Goal: Transaction & Acquisition: Purchase product/service

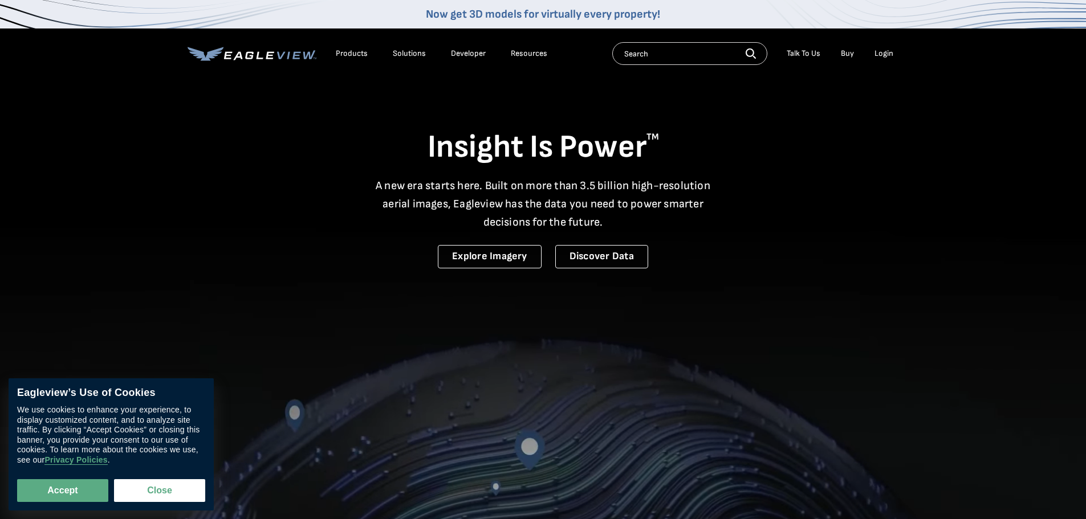
click at [879, 55] on div "Login" at bounding box center [883, 53] width 19 height 10
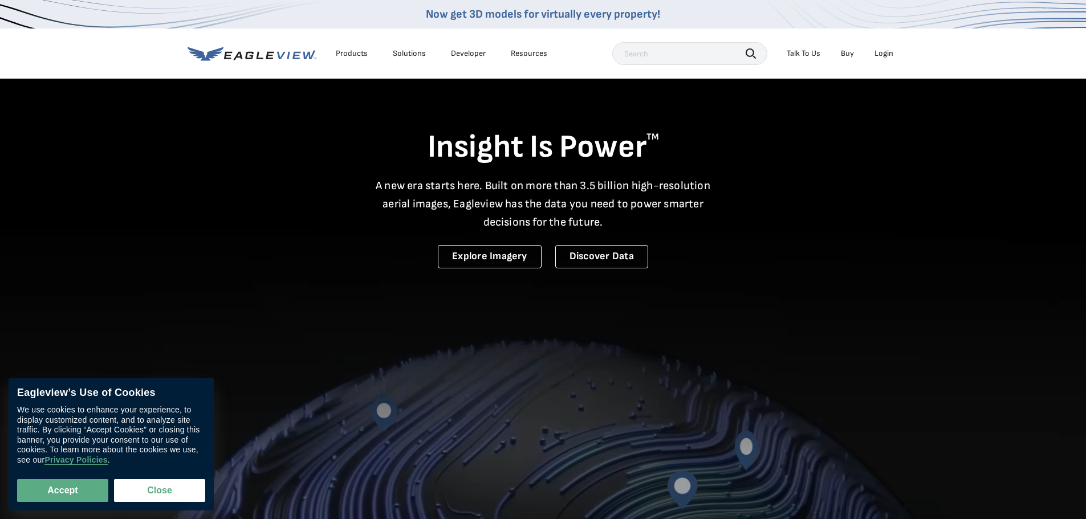
click at [882, 55] on div "Login" at bounding box center [883, 53] width 19 height 10
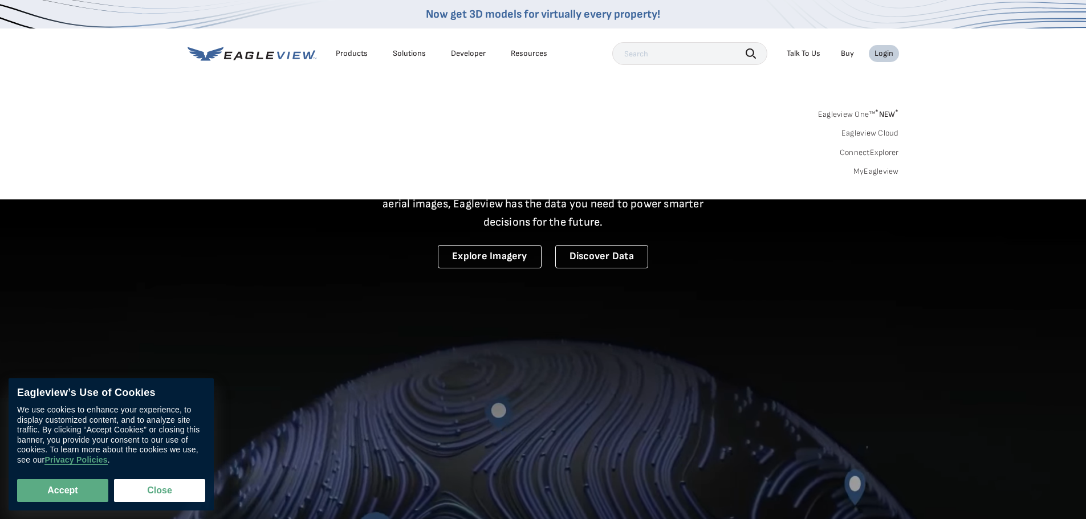
click at [874, 173] on link "MyEagleview" at bounding box center [876, 171] width 46 height 10
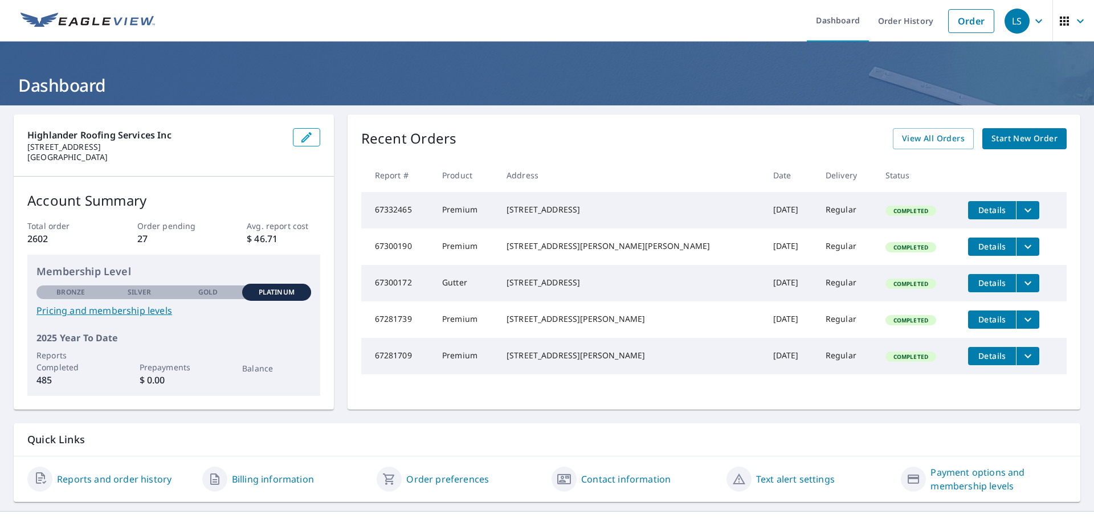
click at [1021, 211] on icon "filesDropdownBtn-67332465" at bounding box center [1028, 210] width 14 height 14
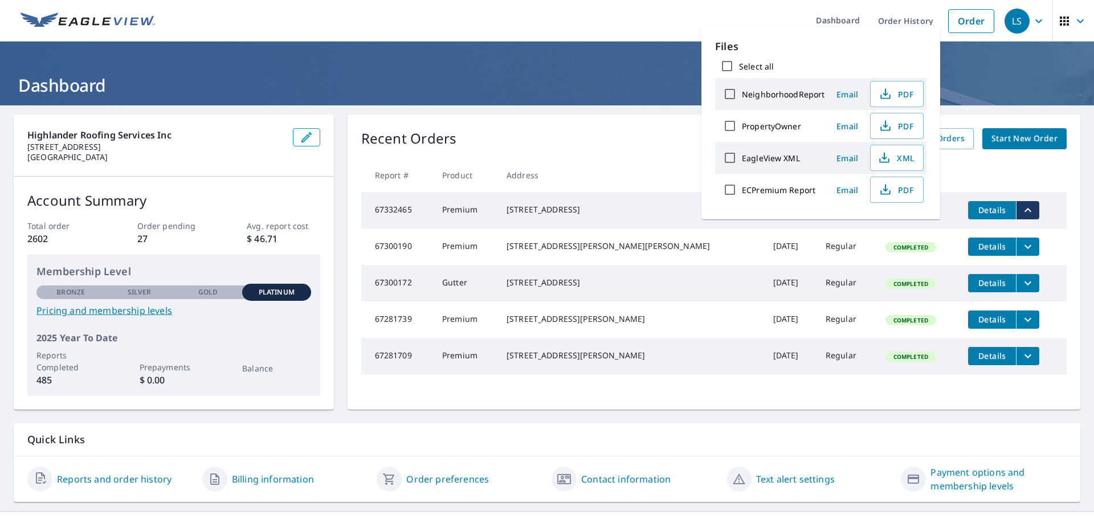
click at [988, 169] on th at bounding box center [1013, 175] width 108 height 34
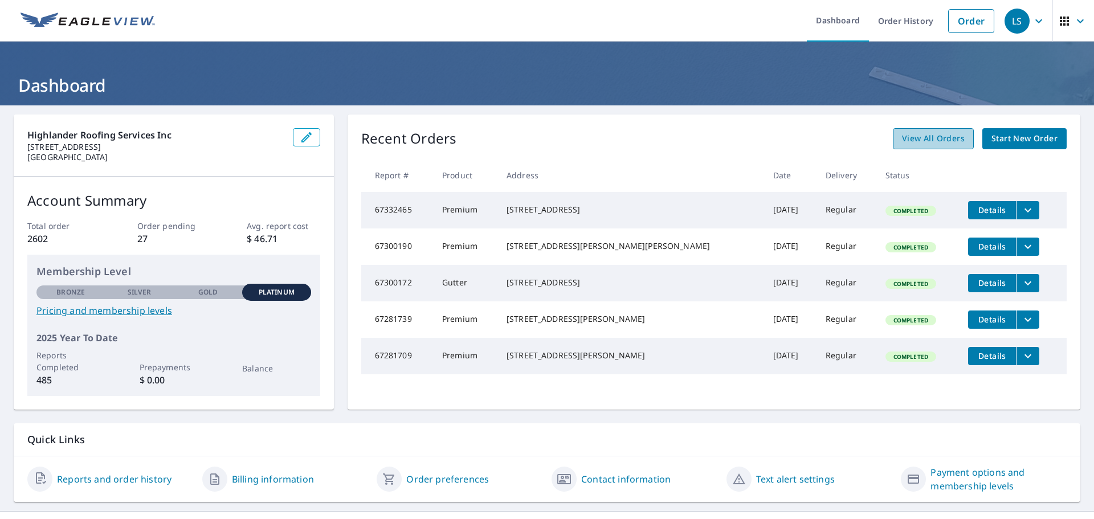
click at [897, 131] on link "View All Orders" at bounding box center [933, 138] width 81 height 21
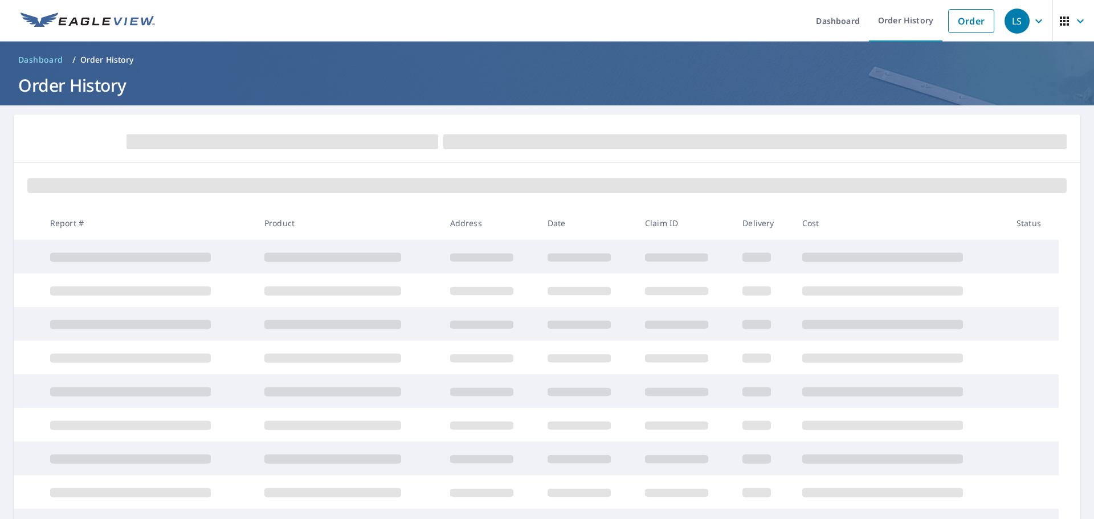
click at [901, 135] on span at bounding box center [755, 142] width 624 height 15
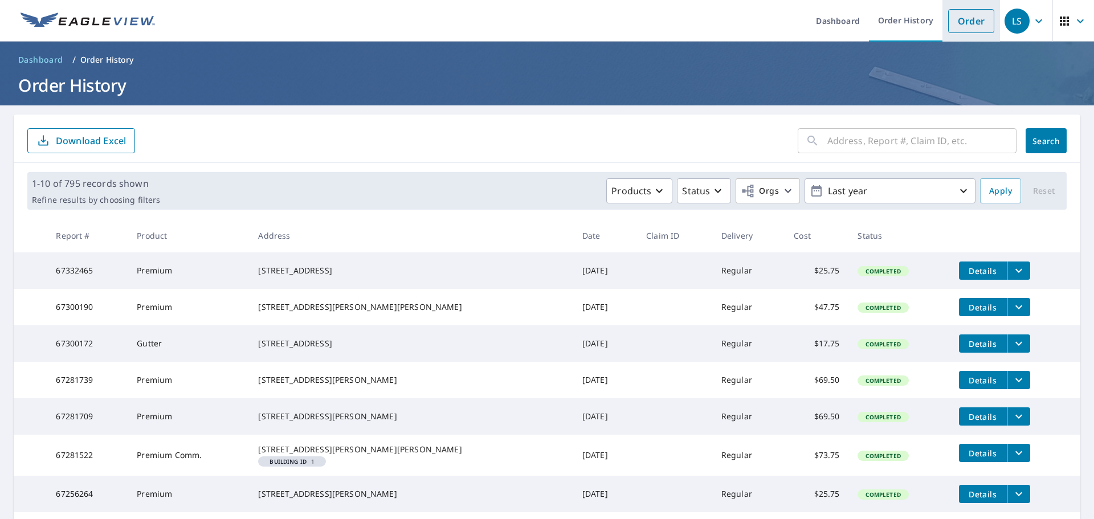
click at [948, 19] on link "Order" at bounding box center [971, 21] width 46 height 24
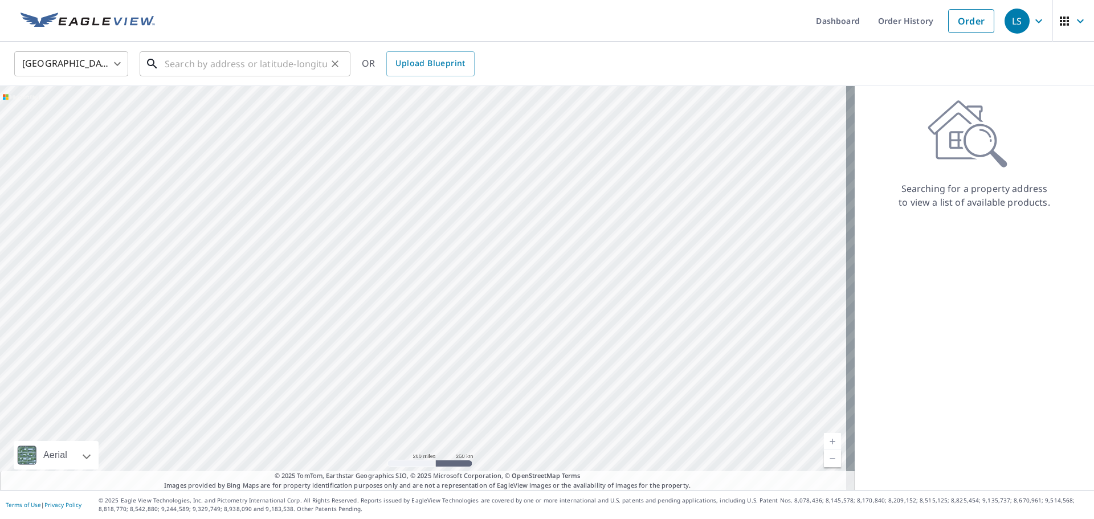
click at [279, 58] on input "text" at bounding box center [246, 64] width 162 height 32
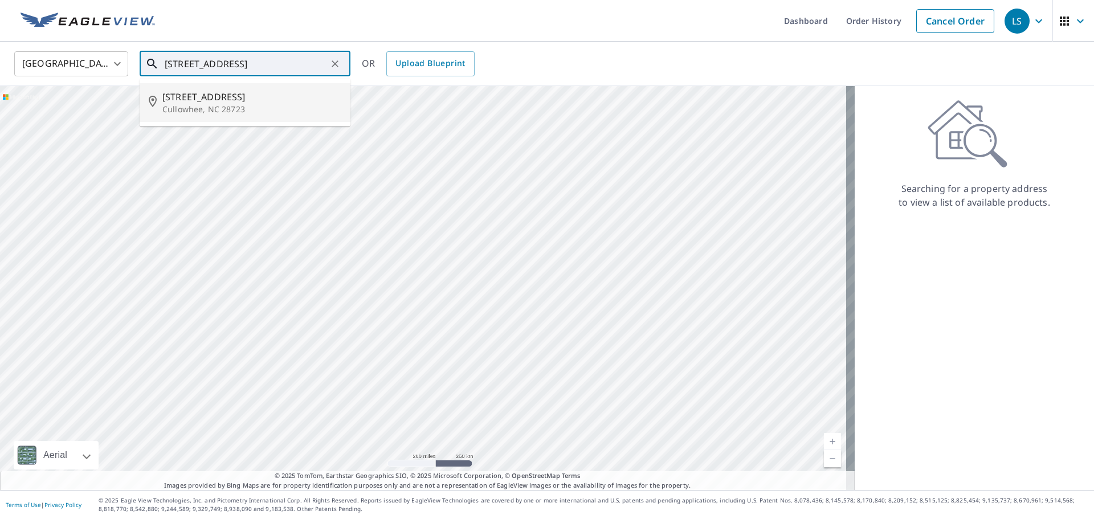
click at [223, 104] on p "Cullowhee, NC 28723" at bounding box center [251, 109] width 179 height 11
type input "276 Arrowmont Trl Cullowhee, NC 28723"
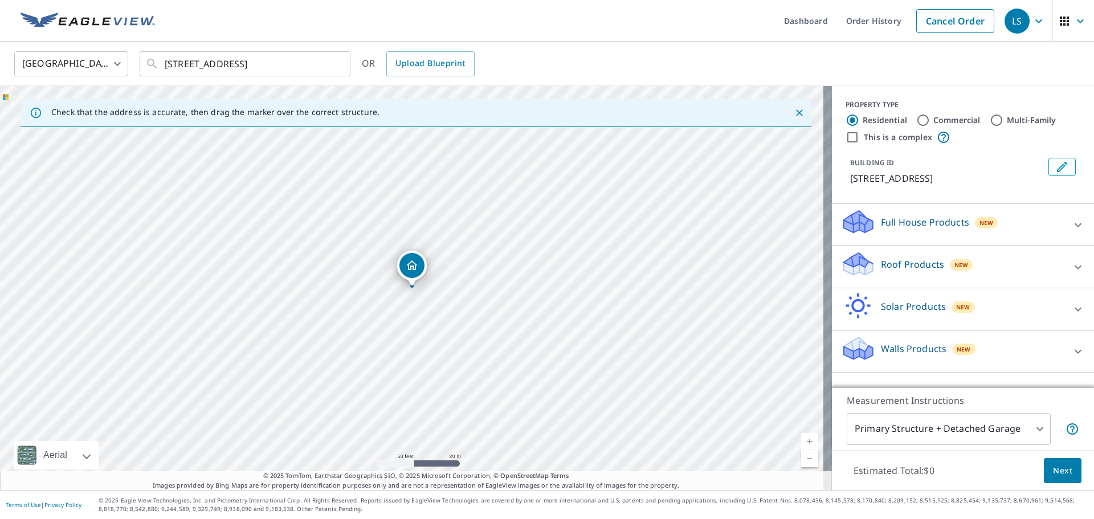
click at [1019, 270] on div "Roof Products New" at bounding box center [952, 267] width 223 height 32
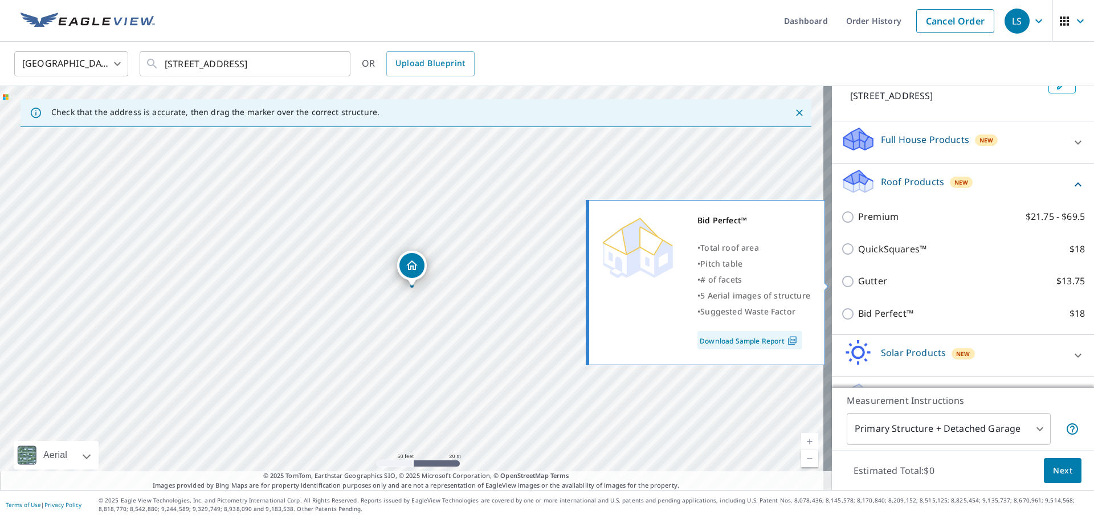
scroll to position [114, 0]
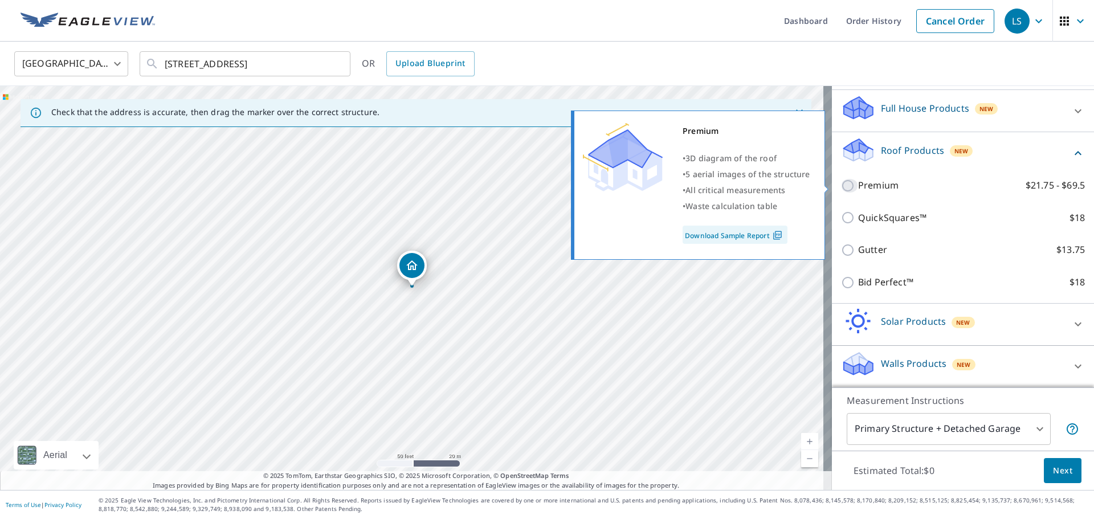
click at [843, 187] on input "Premium $21.75 - $69.5" at bounding box center [849, 186] width 17 height 14
checkbox input "true"
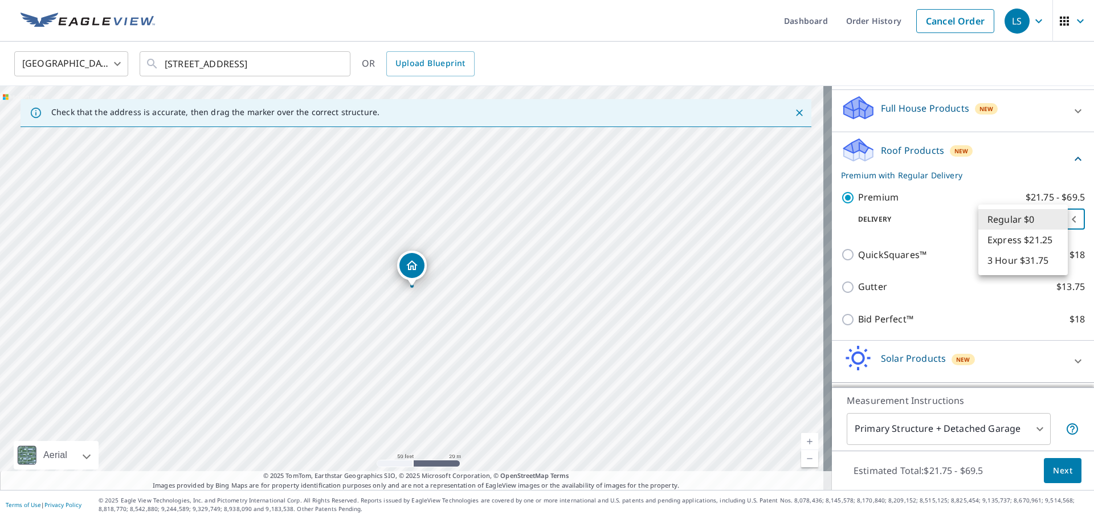
click at [1021, 227] on body "LS LS Dashboard Order History Cancel Order LS United States US ​ 276 Arrowmont …" at bounding box center [547, 259] width 1094 height 519
click at [927, 221] on div at bounding box center [547, 259] width 1094 height 519
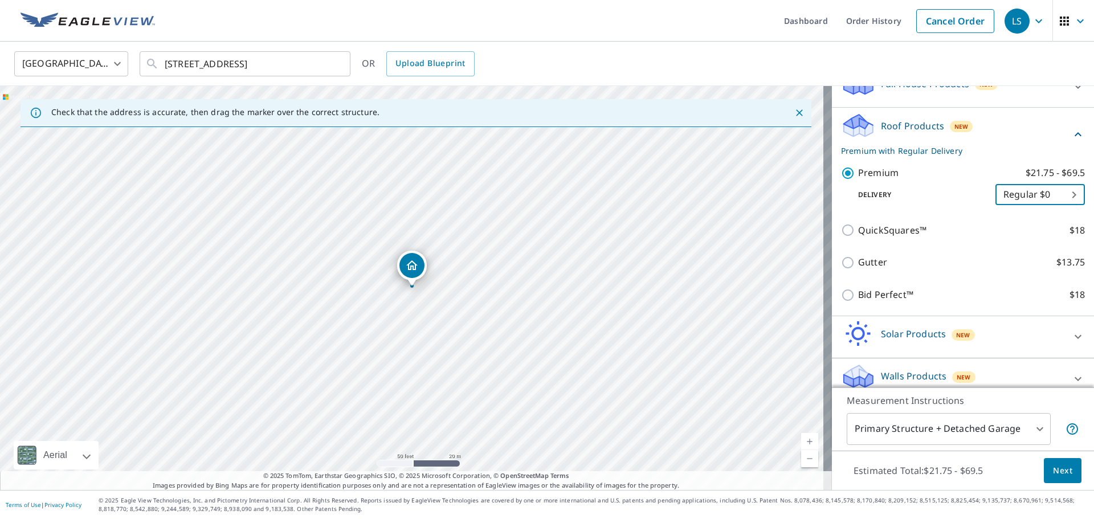
scroll to position [152, 0]
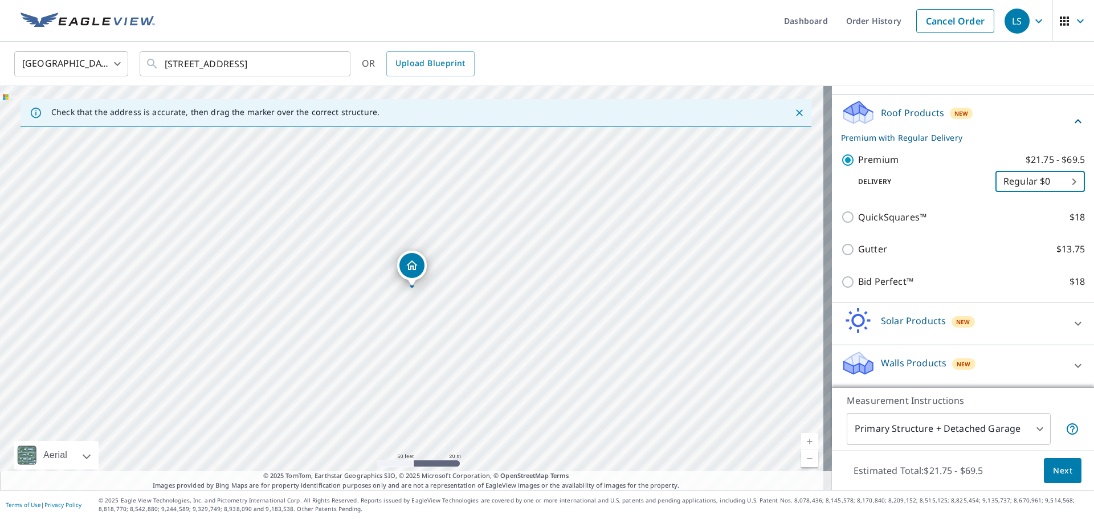
click at [940, 427] on body "LS LS Dashboard Order History Cancel Order LS United States US ​ 276 Arrowmont …" at bounding box center [547, 259] width 1094 height 519
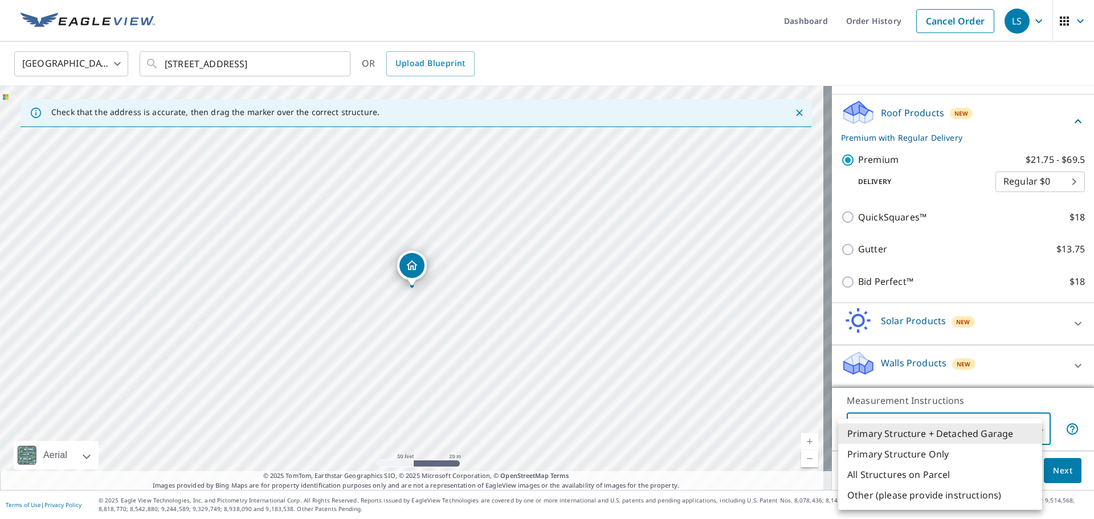
click at [804, 441] on div at bounding box center [547, 259] width 1094 height 519
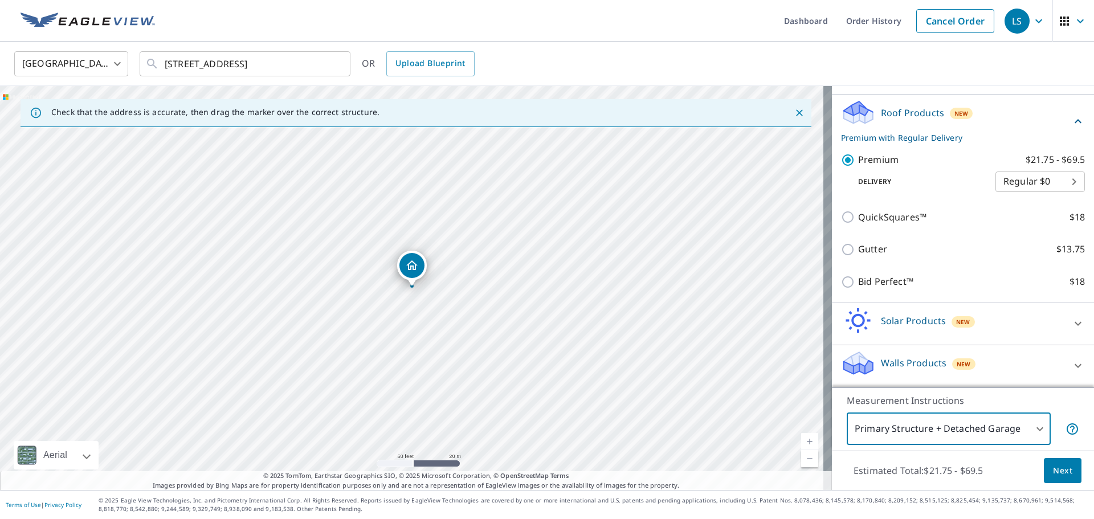
click at [808, 443] on link "Current Level 19, Zoom In" at bounding box center [809, 441] width 17 height 17
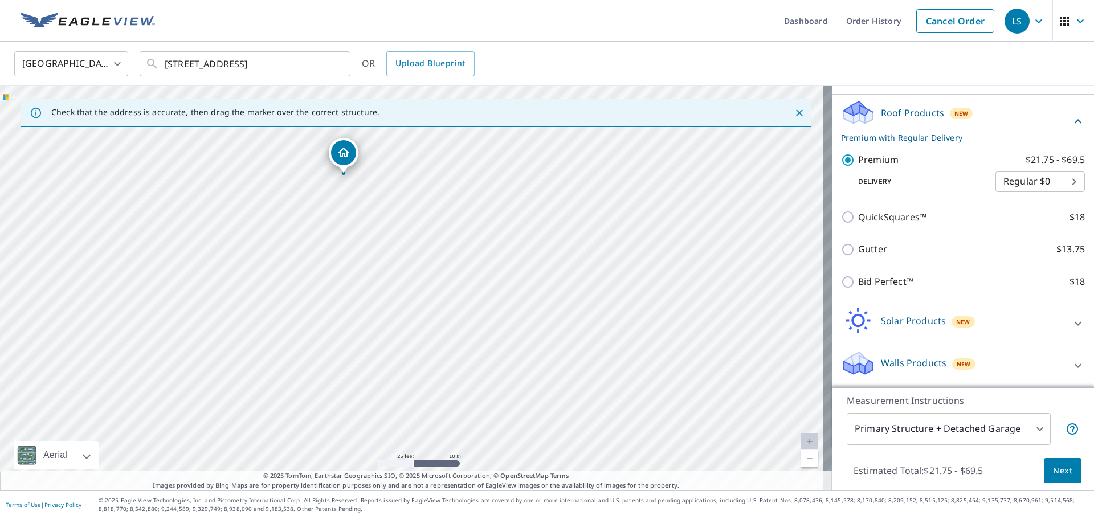
drag, startPoint x: 508, startPoint y: 365, endPoint x: 476, endPoint y: 289, distance: 82.8
click at [476, 289] on div "276 Arrowmont Trl Cullowhee, NC 28723" at bounding box center [416, 288] width 832 height 404
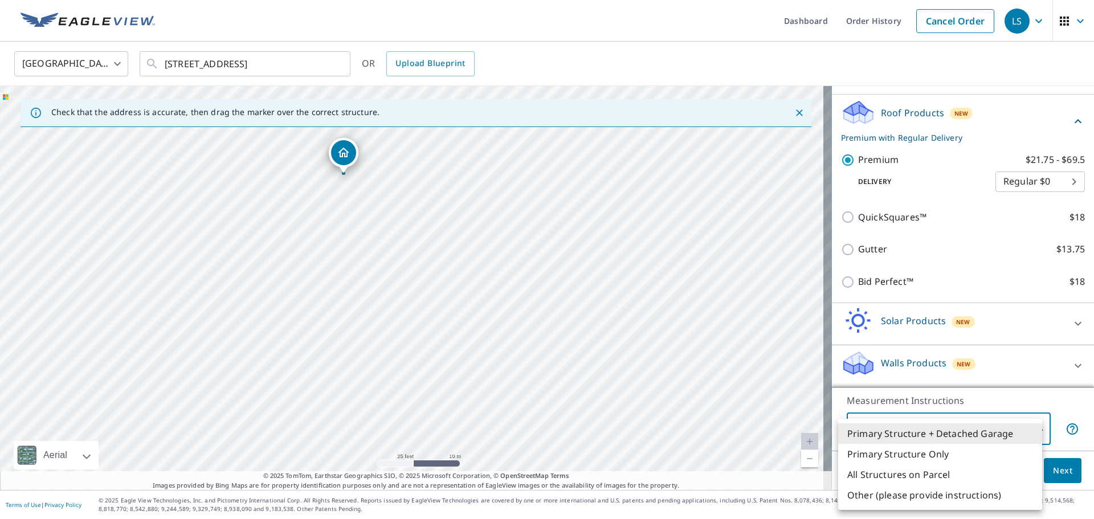
click at [941, 435] on body "LS LS Dashboard Order History Cancel Order LS United States US ​ 276 Arrowmont …" at bounding box center [547, 259] width 1094 height 519
click at [955, 477] on li "All Structures on Parcel" at bounding box center [940, 475] width 204 height 21
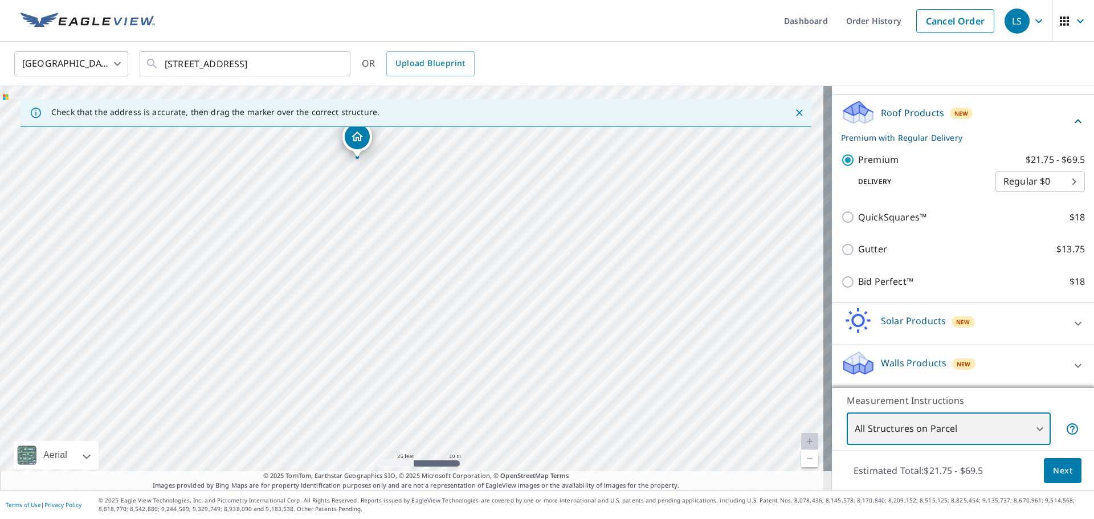
drag, startPoint x: 590, startPoint y: 370, endPoint x: 536, endPoint y: 234, distance: 146.8
click at [536, 234] on div "276 Arrowmont Trl Cullowhee, NC 28723" at bounding box center [416, 288] width 832 height 404
drag, startPoint x: 505, startPoint y: 246, endPoint x: 638, endPoint y: 341, distance: 163.7
click at [624, 343] on div "276 Arrowmont Trl Cullowhee, NC 28723" at bounding box center [416, 288] width 832 height 404
click at [910, 438] on body "LS LS Dashboard Order History Cancel Order LS United States US ​ 276 Arrowmont …" at bounding box center [547, 259] width 1094 height 519
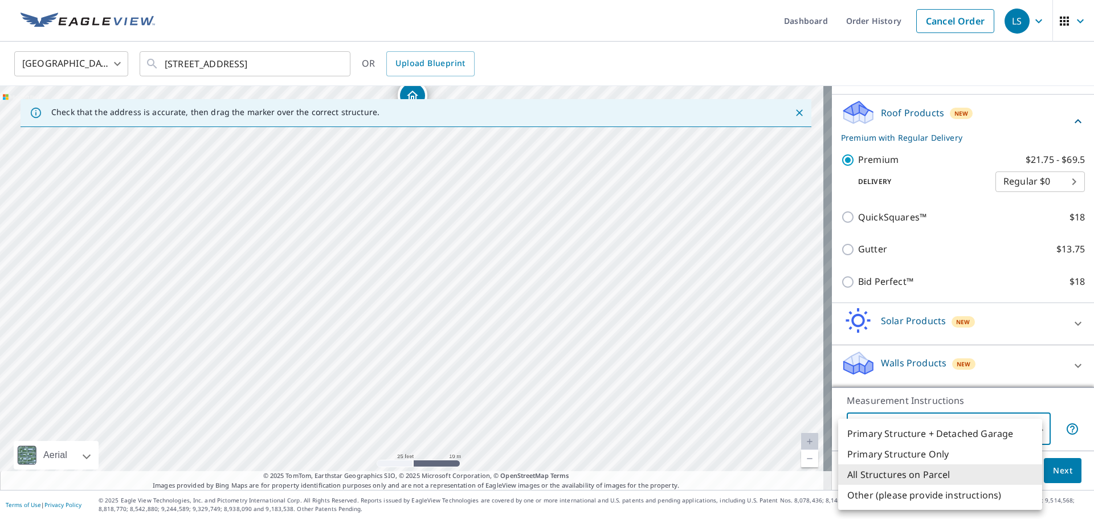
click at [958, 438] on li "Primary Structure + Detached Garage" at bounding box center [940, 433] width 204 height 21
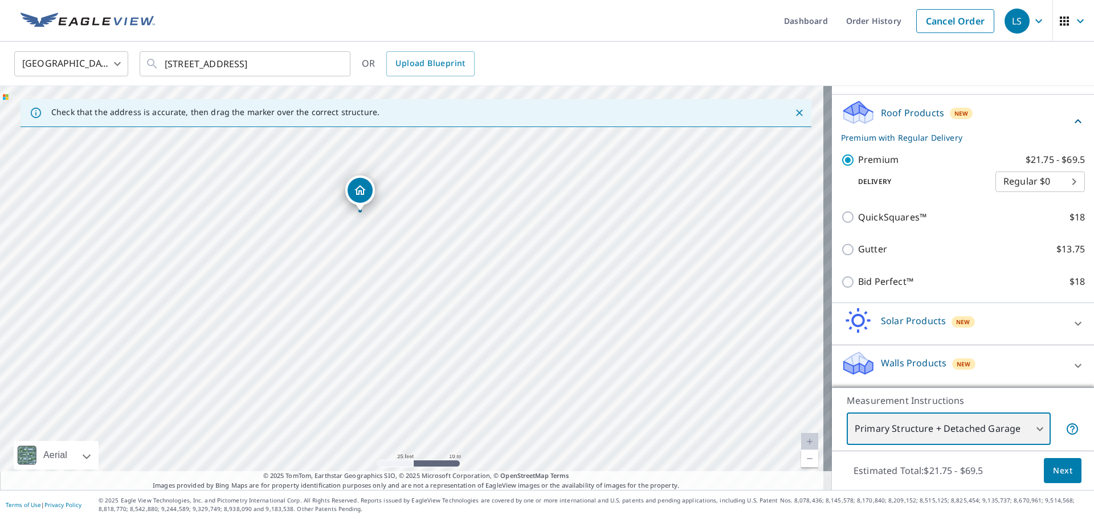
drag, startPoint x: 609, startPoint y: 350, endPoint x: 557, endPoint y: 275, distance: 91.4
click at [557, 275] on div "276 Arrowmont Trl Cullowhee, NC 28723" at bounding box center [416, 288] width 832 height 404
drag, startPoint x: 582, startPoint y: 304, endPoint x: 580, endPoint y: 294, distance: 9.8
click at [580, 294] on div "276 Arrowmont Trl Cullowhee, NC 28723" at bounding box center [416, 288] width 832 height 404
click at [899, 418] on body "LS LS Dashboard Order History Cancel Order LS United States US ​ 276 Arrowmont …" at bounding box center [547, 259] width 1094 height 519
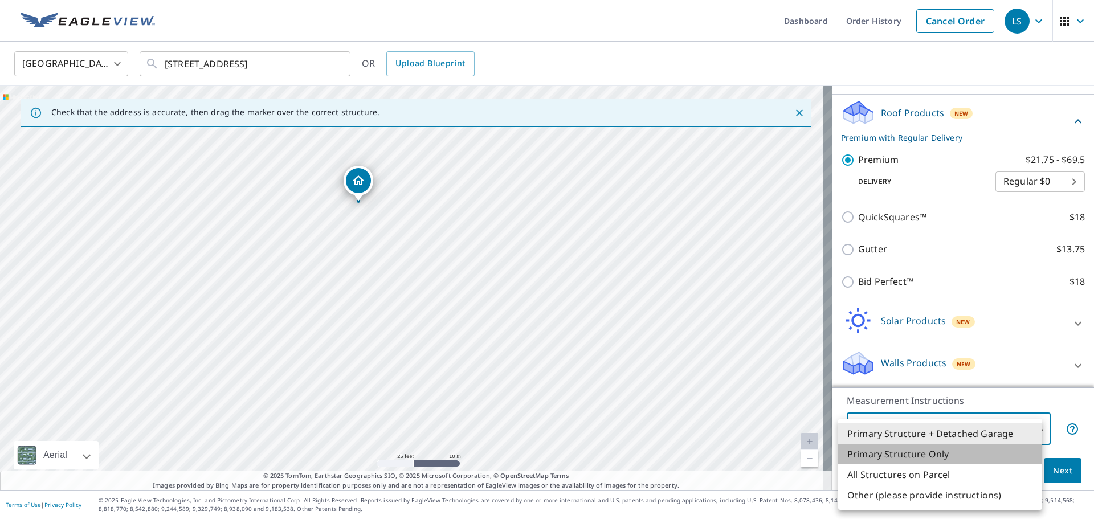
drag, startPoint x: 907, startPoint y: 455, endPoint x: 495, endPoint y: 317, distance: 434.7
click at [903, 453] on li "Primary Structure Only" at bounding box center [940, 454] width 204 height 21
type input "2"
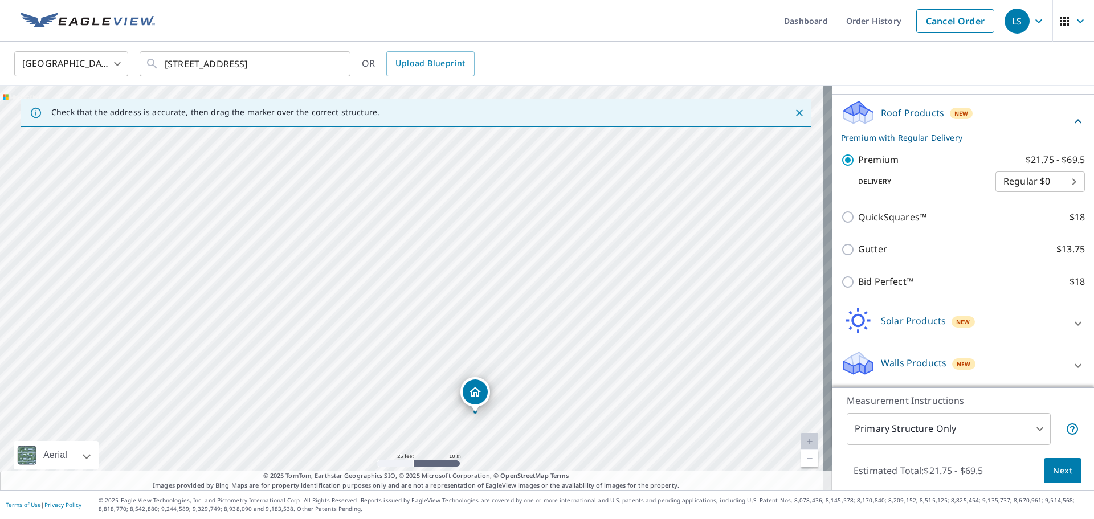
drag, startPoint x: 412, startPoint y: 267, endPoint x: 475, endPoint y: 393, distance: 141.0
click at [1061, 476] on span "Next" at bounding box center [1062, 471] width 19 height 14
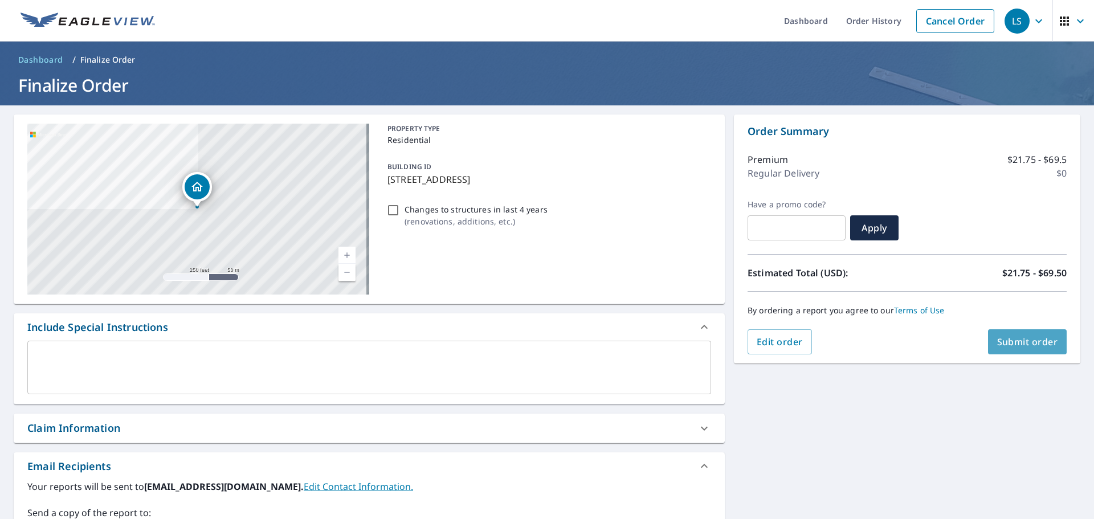
click at [1005, 345] on span "Submit order" at bounding box center [1027, 342] width 61 height 13
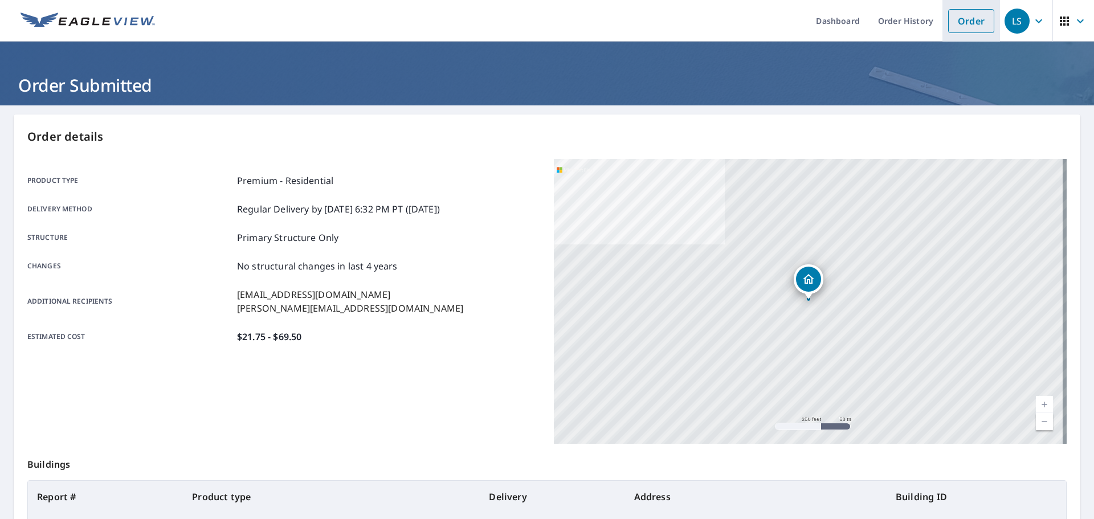
click at [971, 19] on link "Order" at bounding box center [971, 21] width 46 height 24
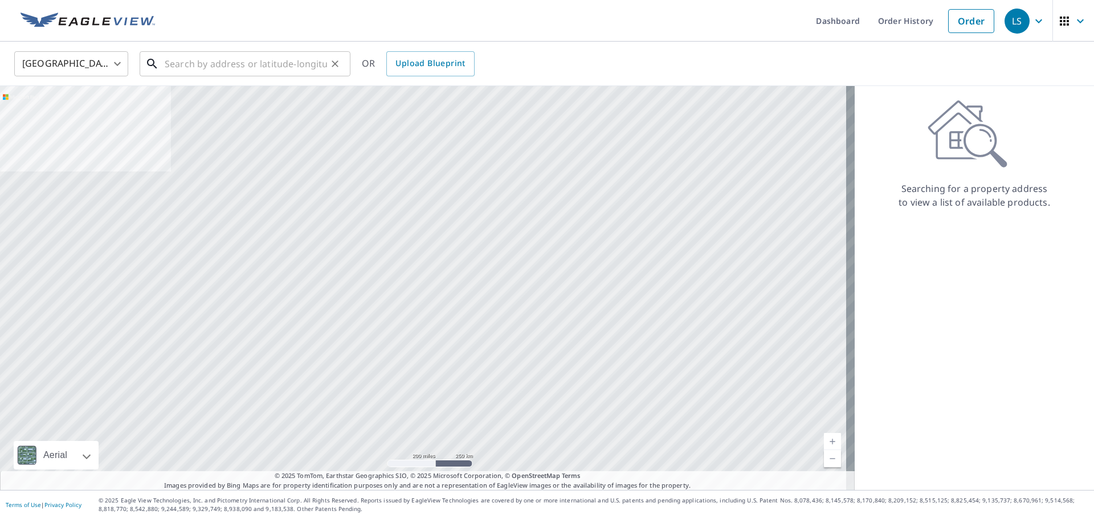
click at [275, 63] on input "text" at bounding box center [246, 64] width 162 height 32
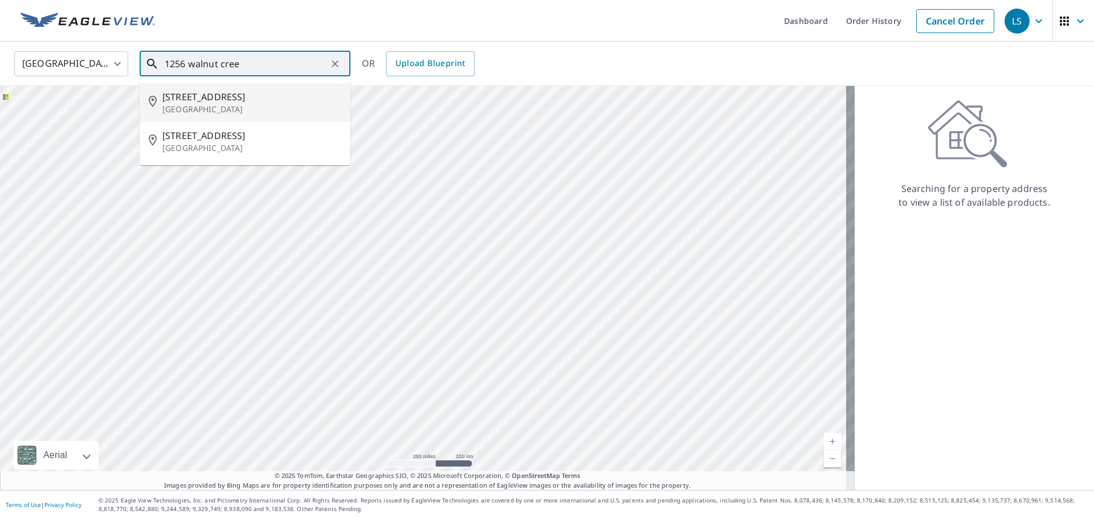
click at [264, 100] on span "1256 Walnut Creek Rd" at bounding box center [251, 97] width 179 height 14
type input "1256 Walnut Creek Rd Franklin, NC 28734"
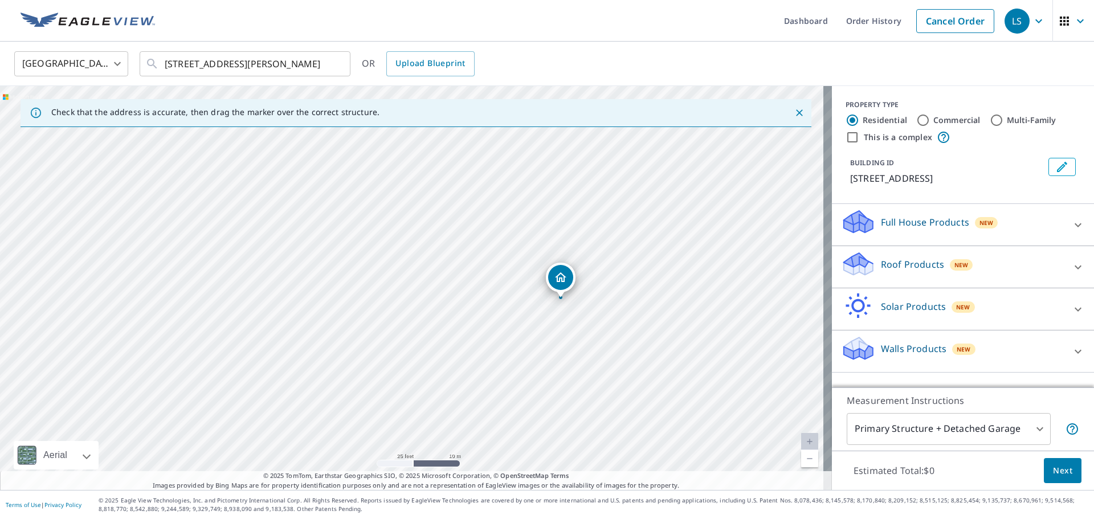
drag, startPoint x: 442, startPoint y: 312, endPoint x: 568, endPoint y: 321, distance: 126.9
click at [568, 321] on div "1256 Walnut Creek Rd Franklin, NC 28734" at bounding box center [416, 288] width 832 height 404
click at [899, 275] on div "Roof Products New" at bounding box center [952, 267] width 223 height 32
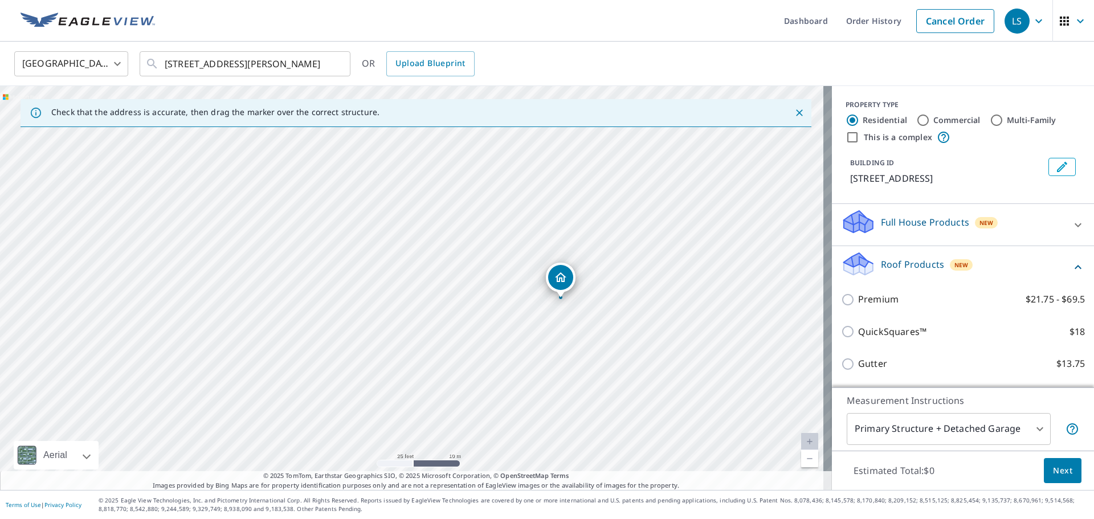
click at [879, 307] on div "Premium $21.75 - $69.5" at bounding box center [963, 299] width 244 height 32
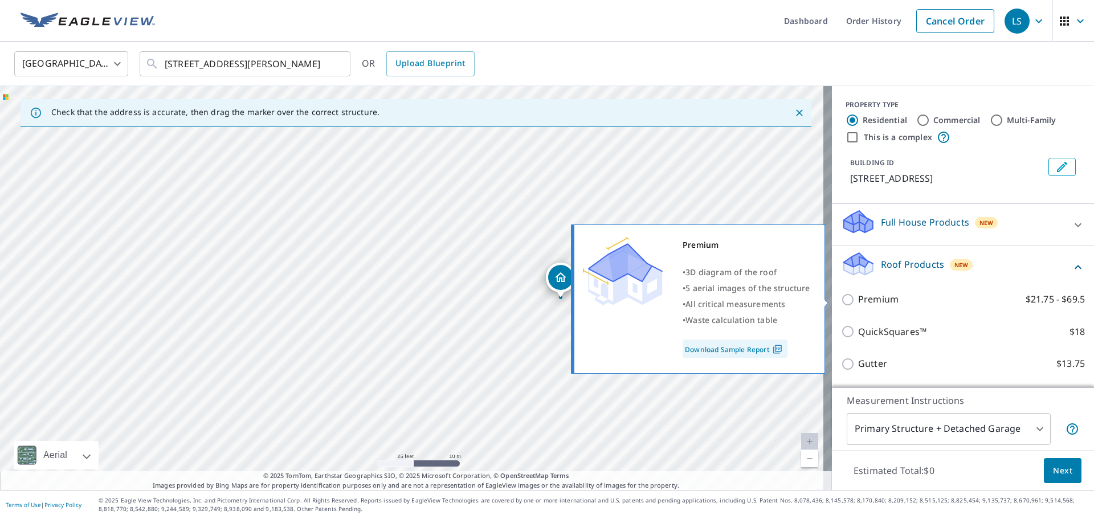
click at [844, 299] on input "Premium $21.75 - $69.5" at bounding box center [849, 300] width 17 height 14
checkbox input "true"
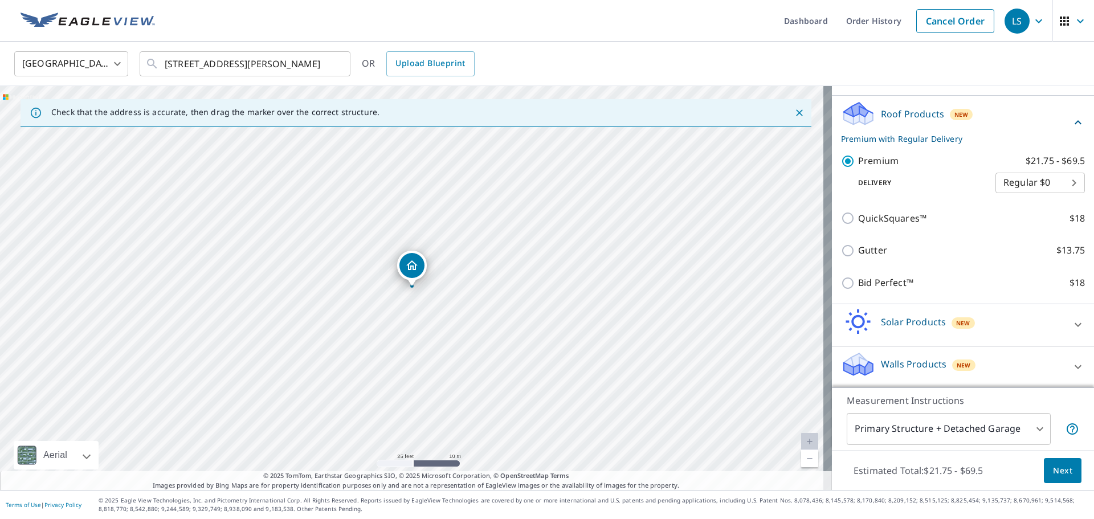
scroll to position [152, 0]
click at [899, 425] on body "LS LS Dashboard Order History Cancel Order LS United States US ​ 1256 Walnut Cr…" at bounding box center [547, 259] width 1094 height 519
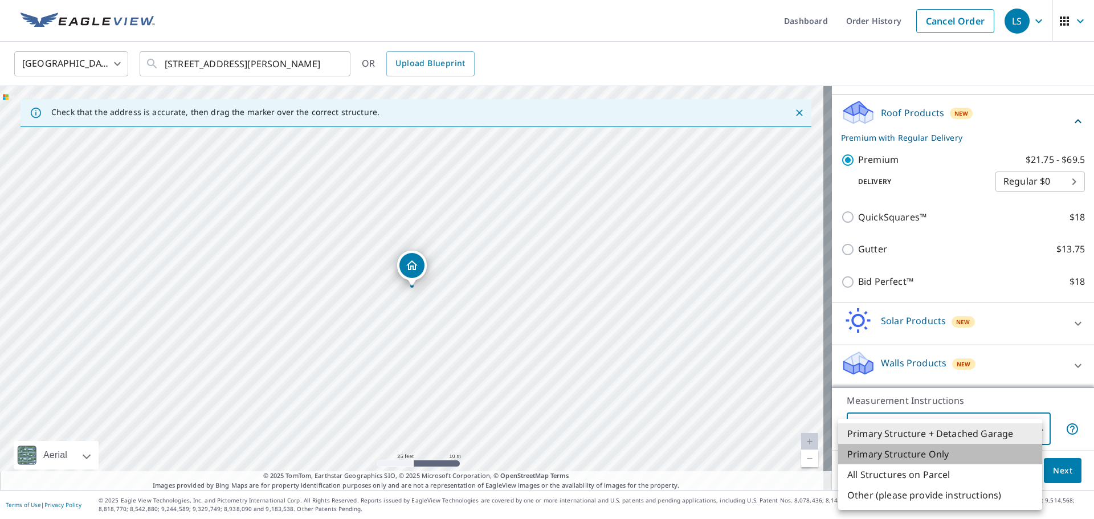
click at [925, 451] on li "Primary Structure Only" at bounding box center [940, 454] width 204 height 21
type input "2"
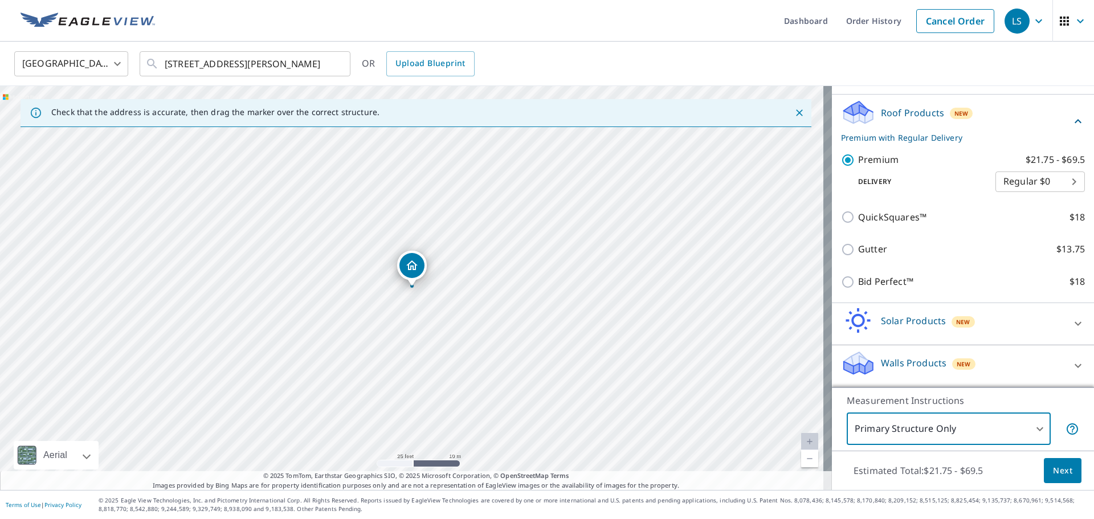
click at [1058, 464] on span "Next" at bounding box center [1062, 471] width 19 height 14
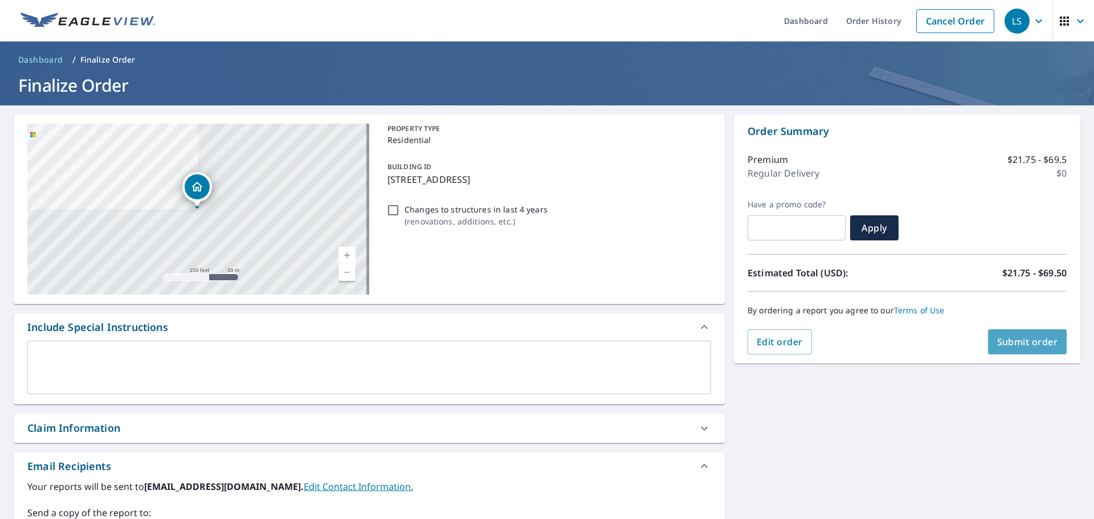
click at [1011, 341] on span "Submit order" at bounding box center [1027, 342] width 61 height 13
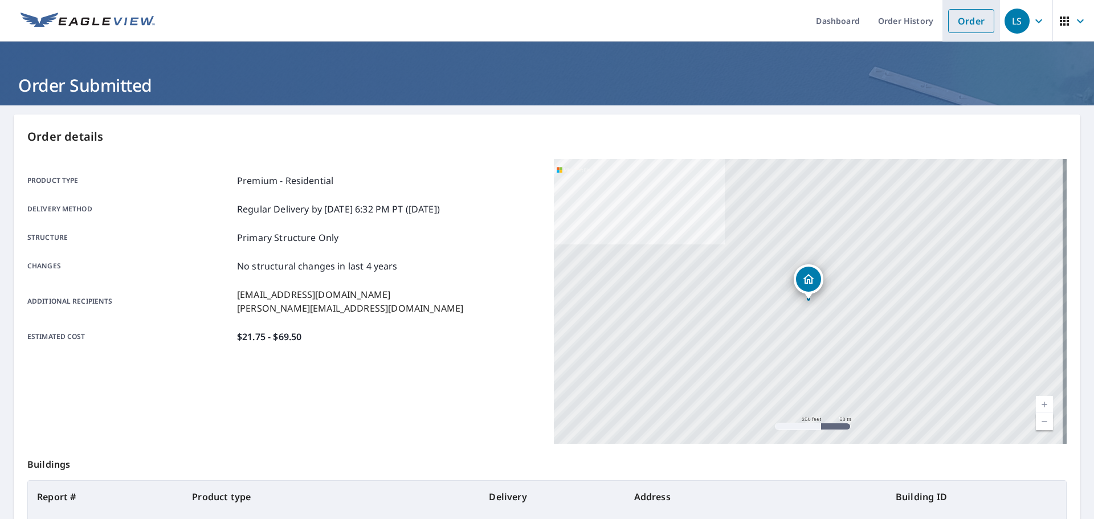
click at [971, 23] on link "Order" at bounding box center [971, 21] width 46 height 24
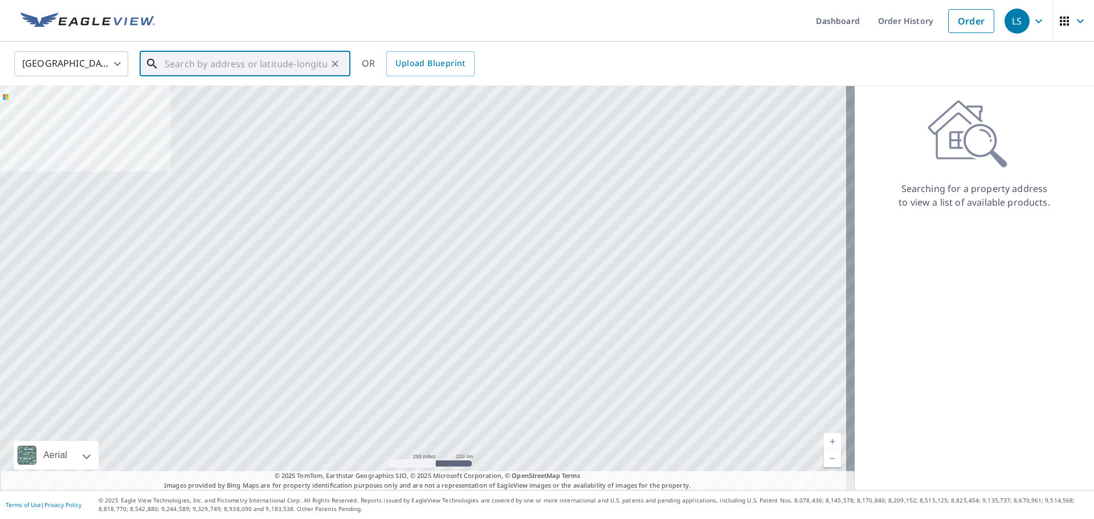
click at [288, 58] on input "text" at bounding box center [246, 64] width 162 height 32
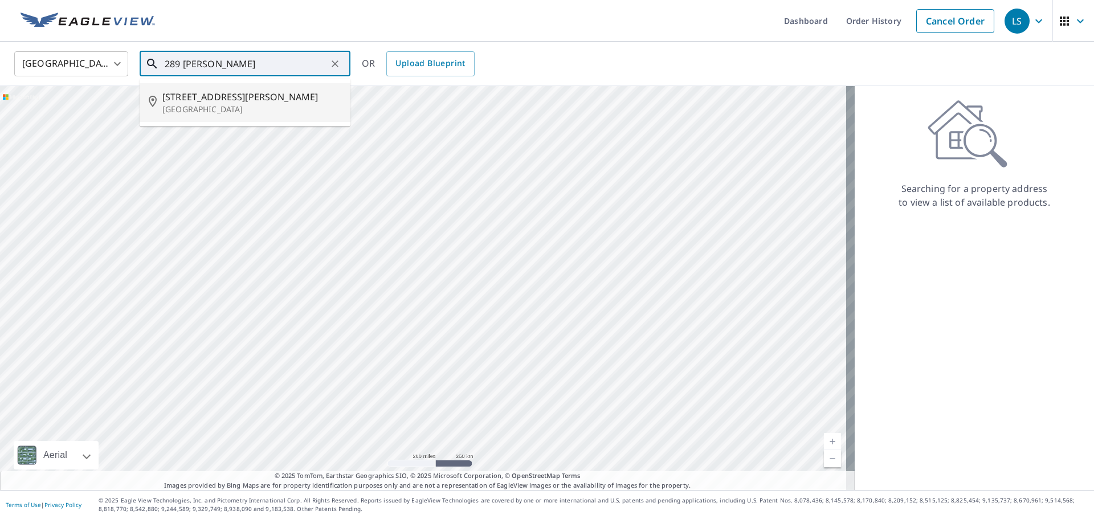
click at [259, 99] on span "289 Mark Dowdle Rd" at bounding box center [251, 97] width 179 height 14
type input "289 Mark Dowdle Rd Franklin, NC 28734"
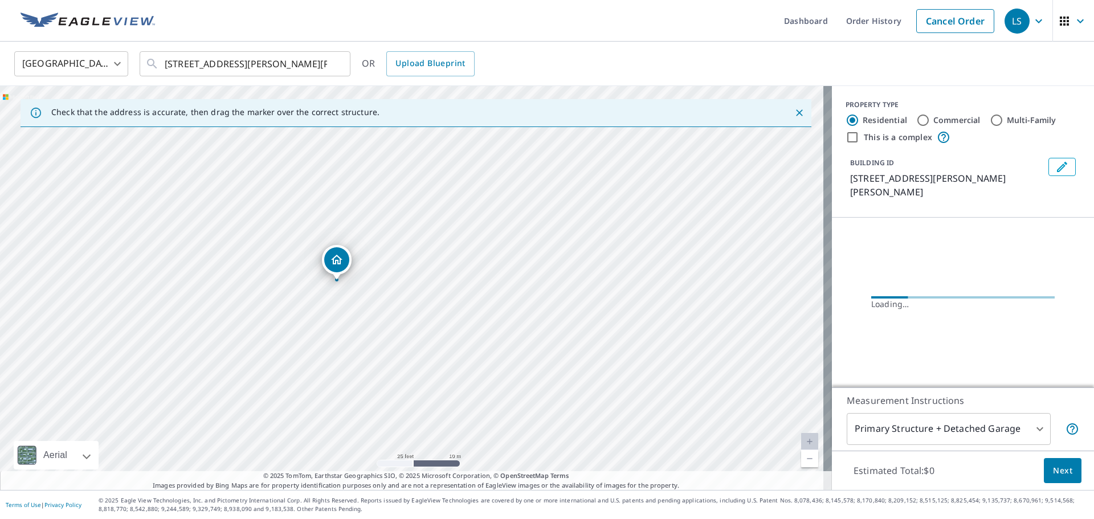
drag, startPoint x: 331, startPoint y: 240, endPoint x: 464, endPoint y: 339, distance: 166.2
click at [464, 339] on div "289 Mark Dowdle Rd Franklin, NC 28734" at bounding box center [416, 288] width 832 height 404
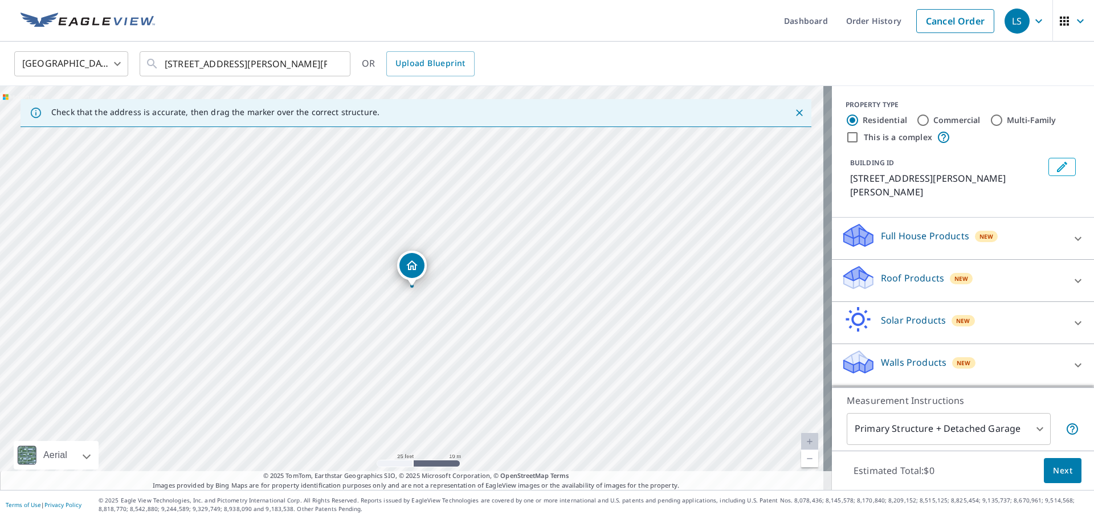
click at [902, 271] on p "Roof Products" at bounding box center [912, 278] width 63 height 14
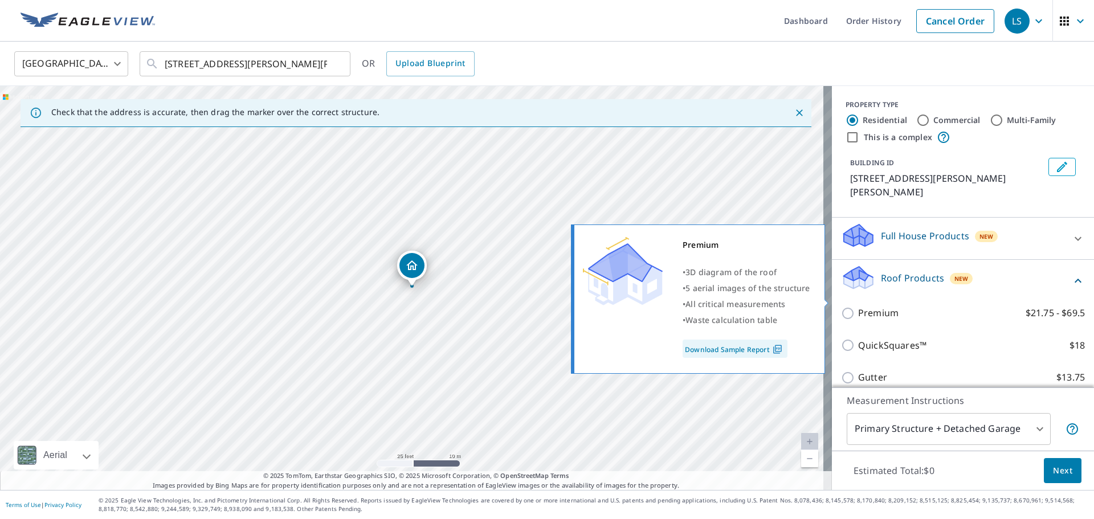
click at [875, 306] on p "Premium" at bounding box center [878, 313] width 40 height 14
click at [858, 307] on input "Premium $21.75 - $69.5" at bounding box center [849, 314] width 17 height 14
checkbox input "true"
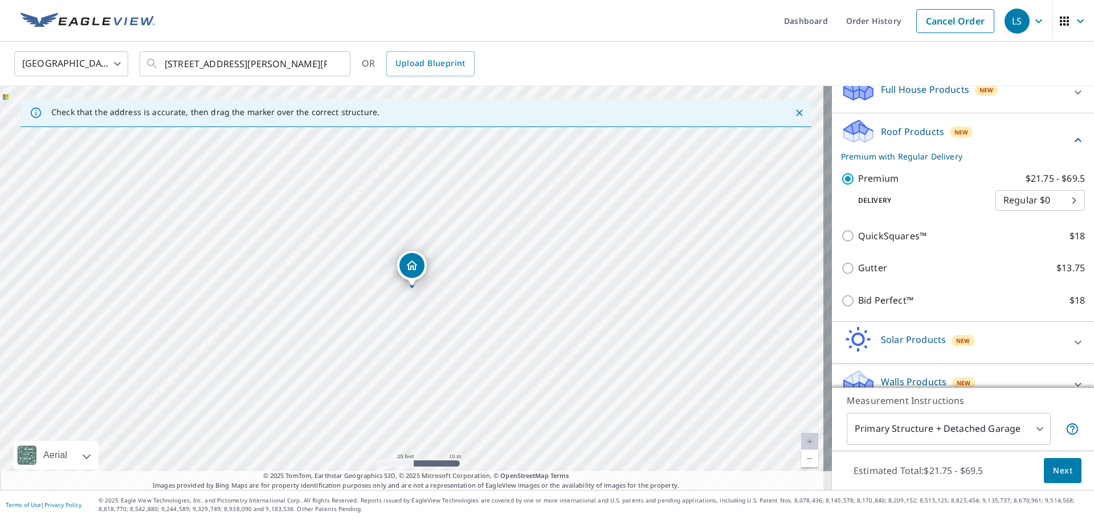
scroll to position [152, 0]
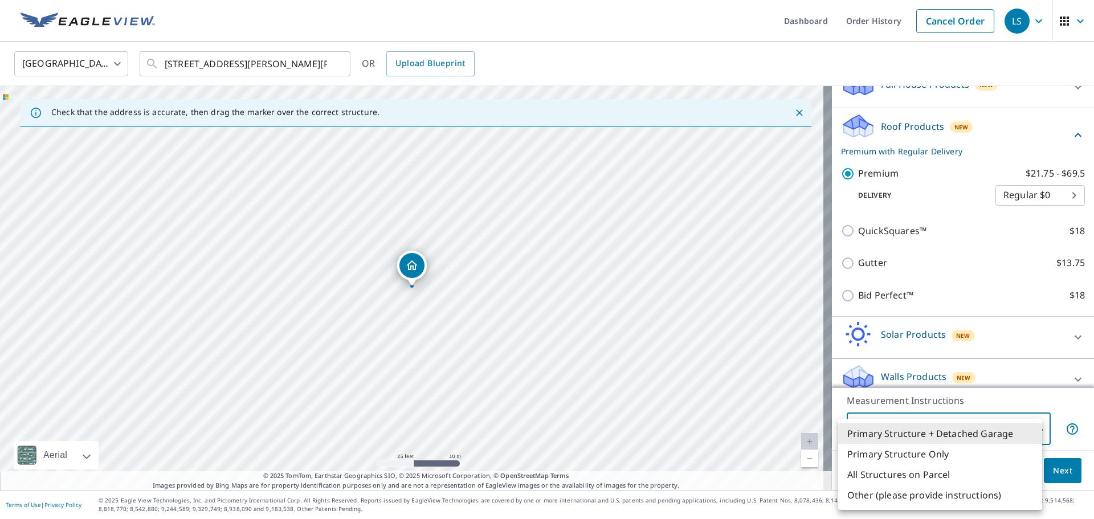
click at [962, 425] on body "LS LS Dashboard Order History Cancel Order LS United States US ​ 289 Mark Dowdl…" at bounding box center [547, 259] width 1094 height 519
click at [1072, 451] on div at bounding box center [547, 259] width 1094 height 519
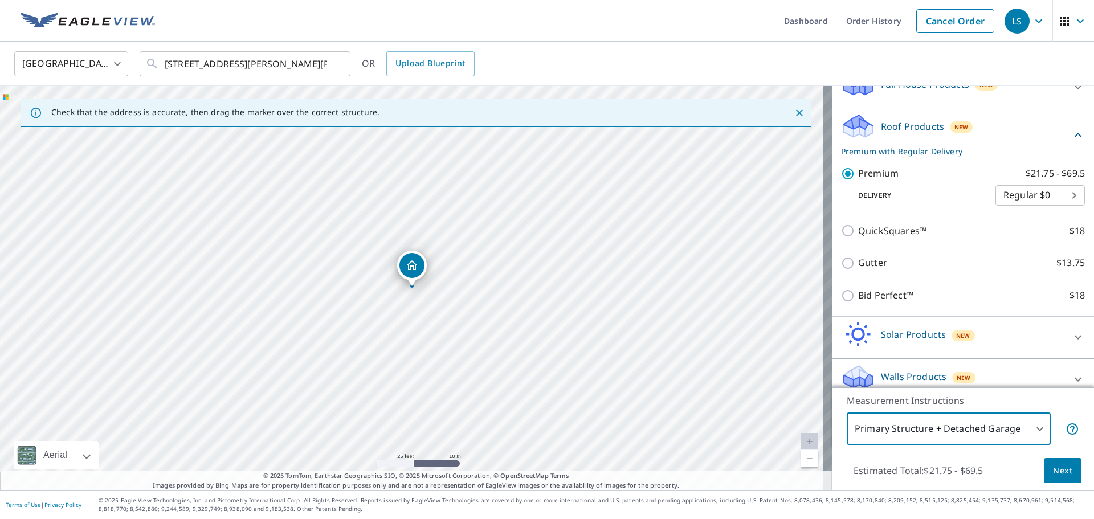
click at [1056, 468] on span "Next" at bounding box center [1062, 471] width 19 height 14
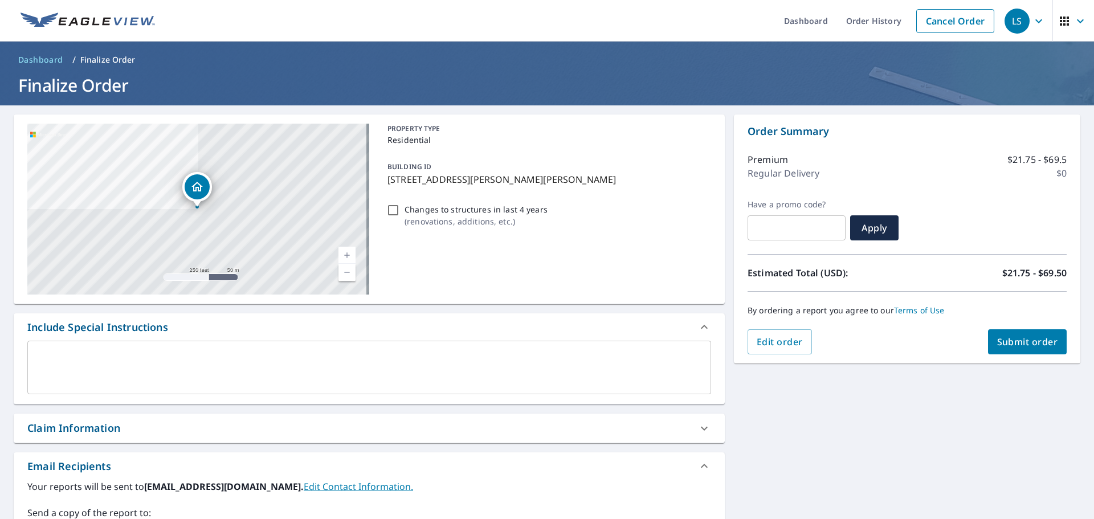
click at [1016, 348] on span "Submit order" at bounding box center [1027, 342] width 61 height 13
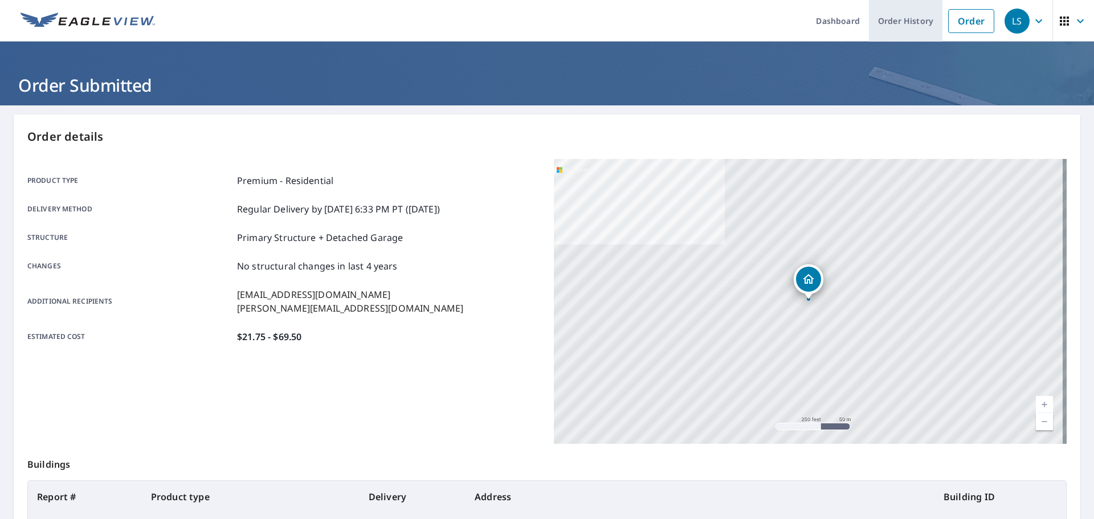
click at [914, 31] on link "Order History" at bounding box center [906, 21] width 74 height 42
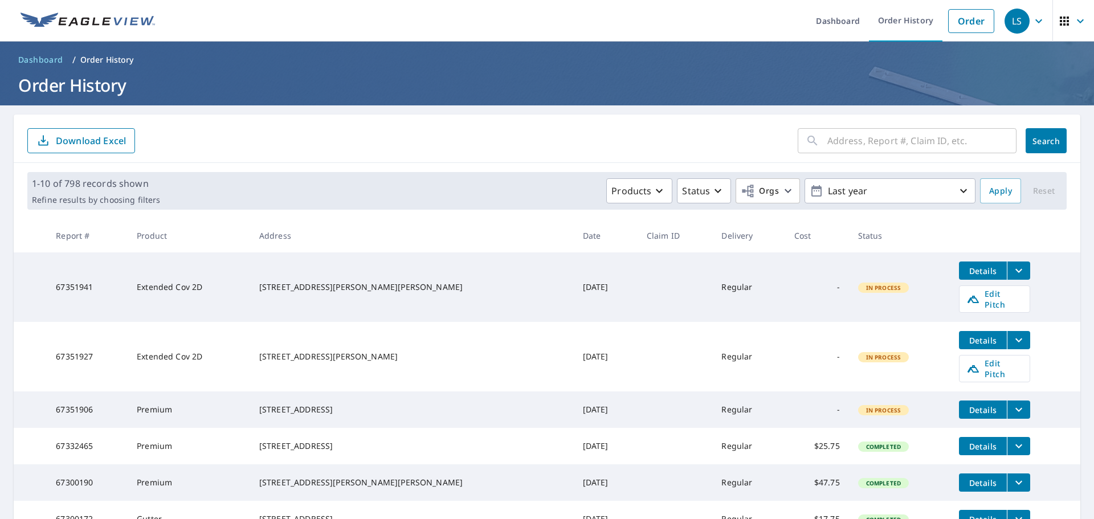
scroll to position [57, 0]
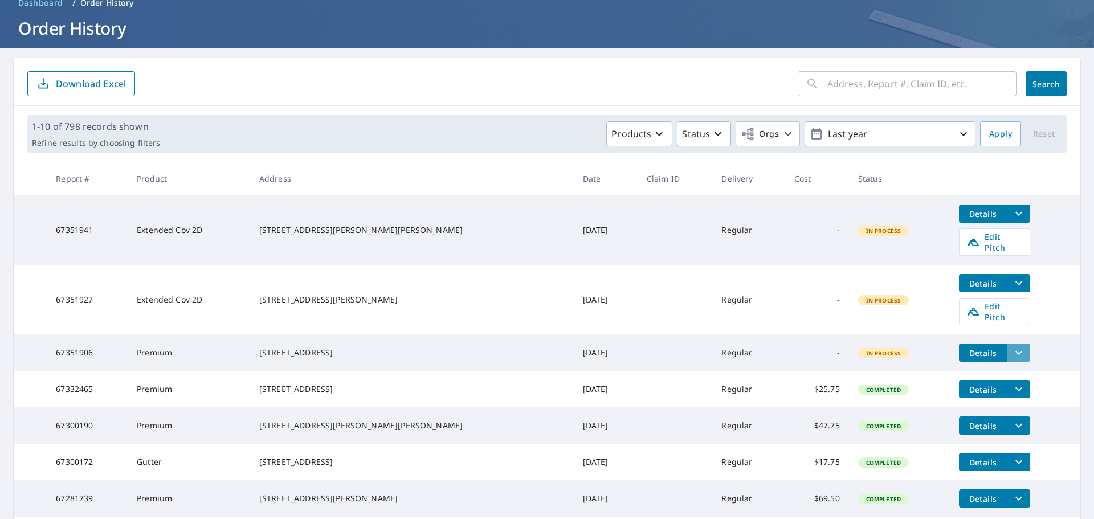
click at [1012, 346] on icon "filesDropdownBtn-67351906" at bounding box center [1019, 353] width 14 height 14
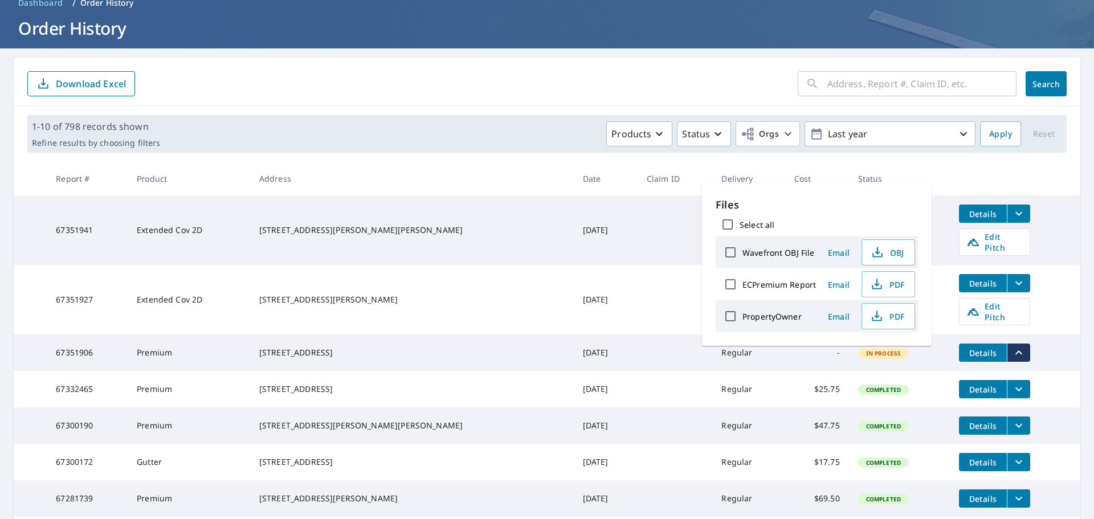
click at [1032, 302] on td "Details Edit Pitch" at bounding box center [1015, 300] width 131 height 70
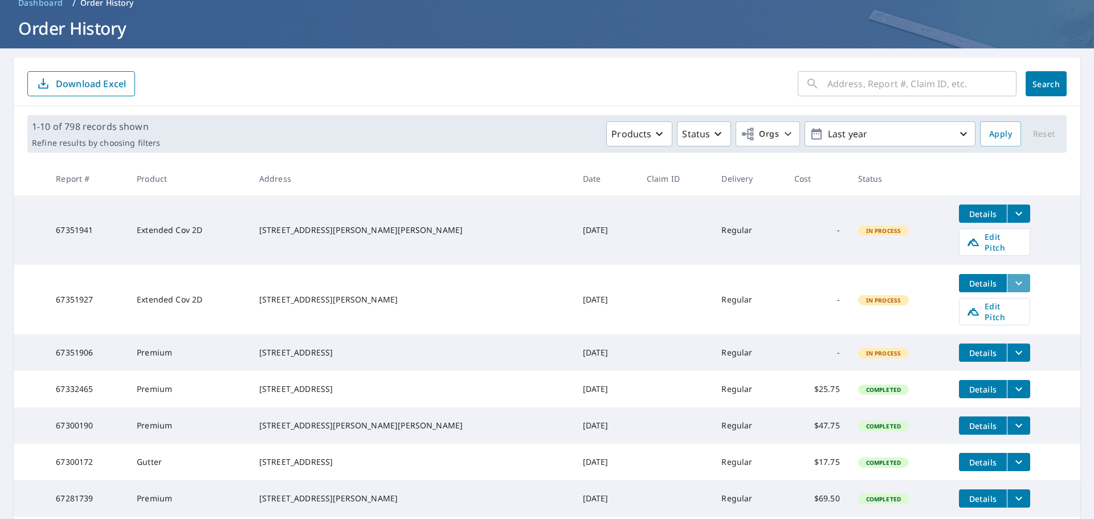
click at [1007, 278] on button "filesDropdownBtn-67351927" at bounding box center [1018, 283] width 23 height 18
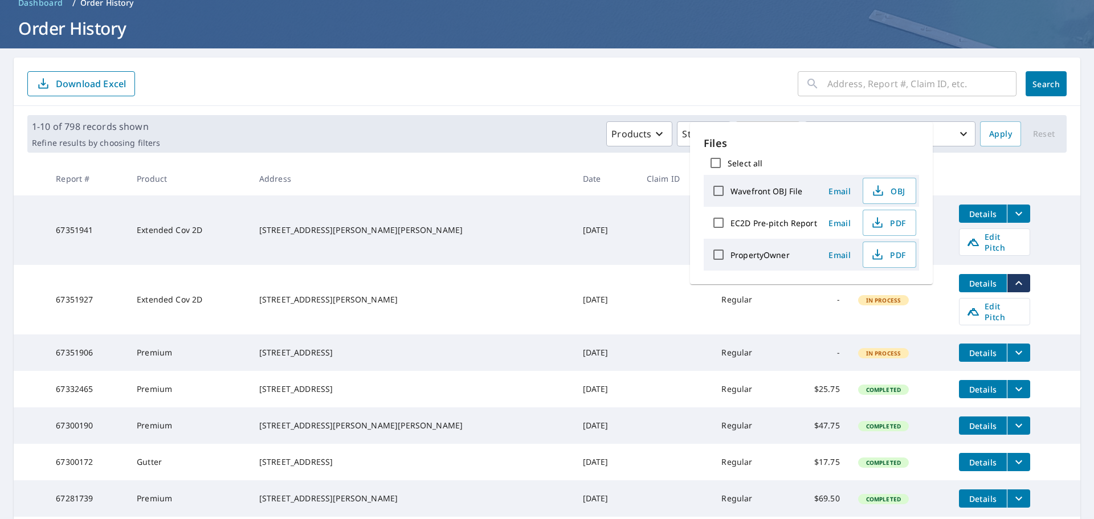
click at [1039, 256] on td "Details Edit Pitch" at bounding box center [1015, 230] width 131 height 70
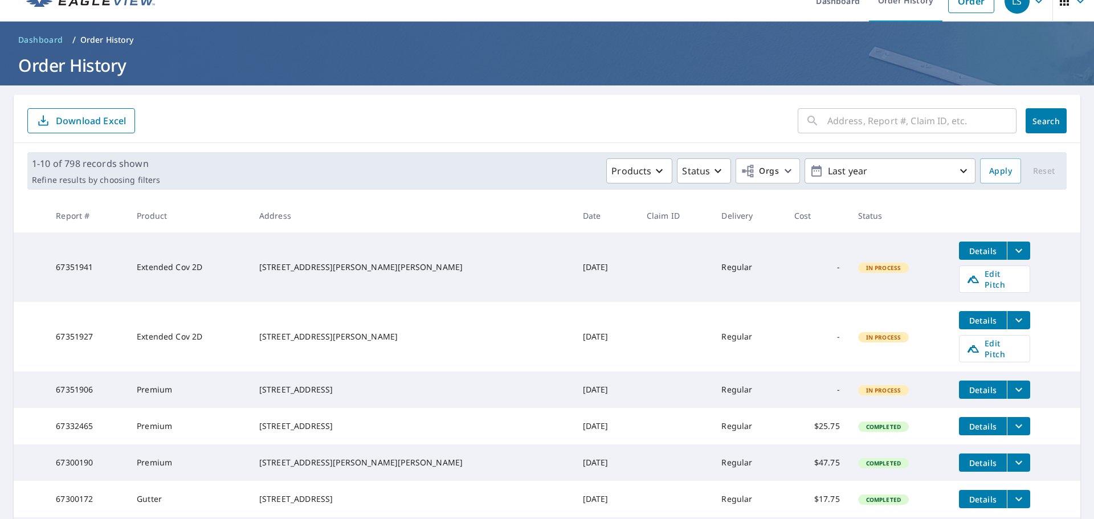
scroll to position [0, 0]
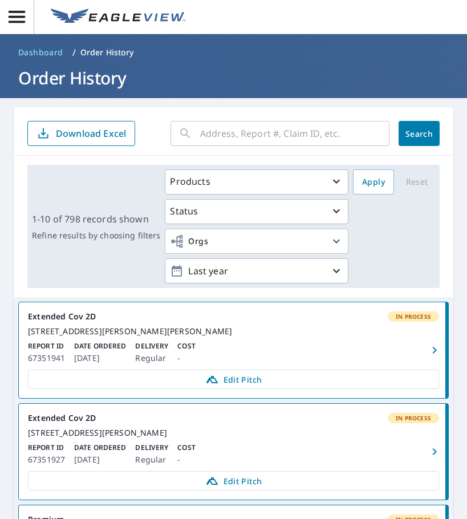
click at [108, 51] on p "Order History" at bounding box center [107, 52] width 54 height 11
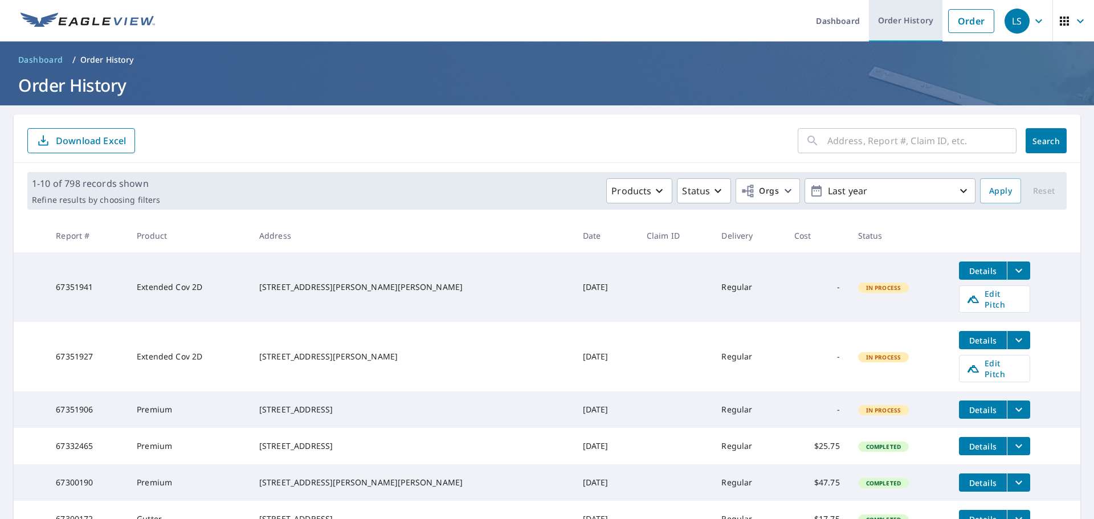
click at [895, 20] on link "Order History" at bounding box center [906, 21] width 74 height 42
click at [958, 27] on link "Order" at bounding box center [971, 21] width 46 height 24
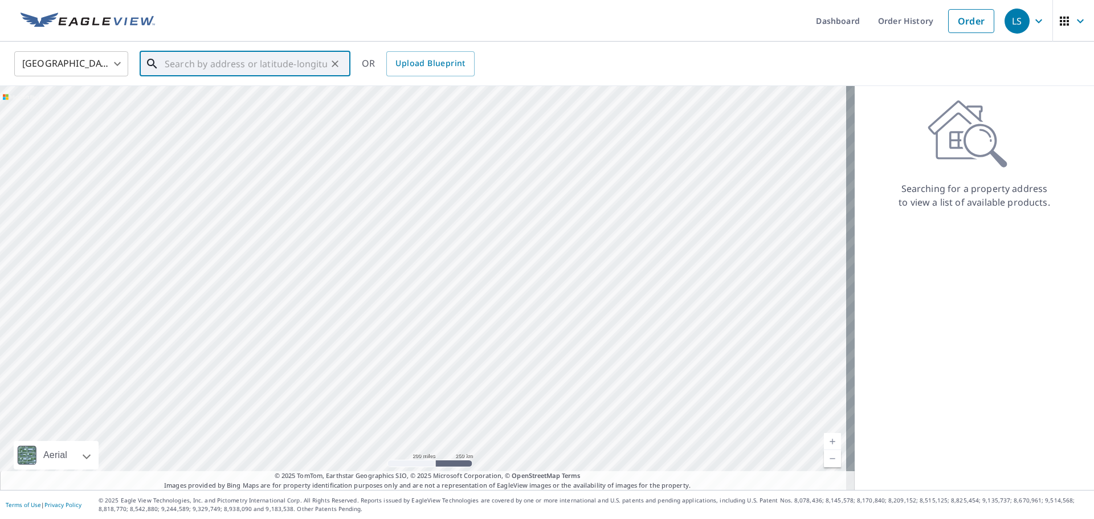
click at [260, 68] on input "text" at bounding box center [246, 64] width 162 height 32
click at [260, 100] on span "215 Redwood Ridge" at bounding box center [251, 97] width 179 height 14
type input "215 Redwood Ridge Bryson City, NC 28713"
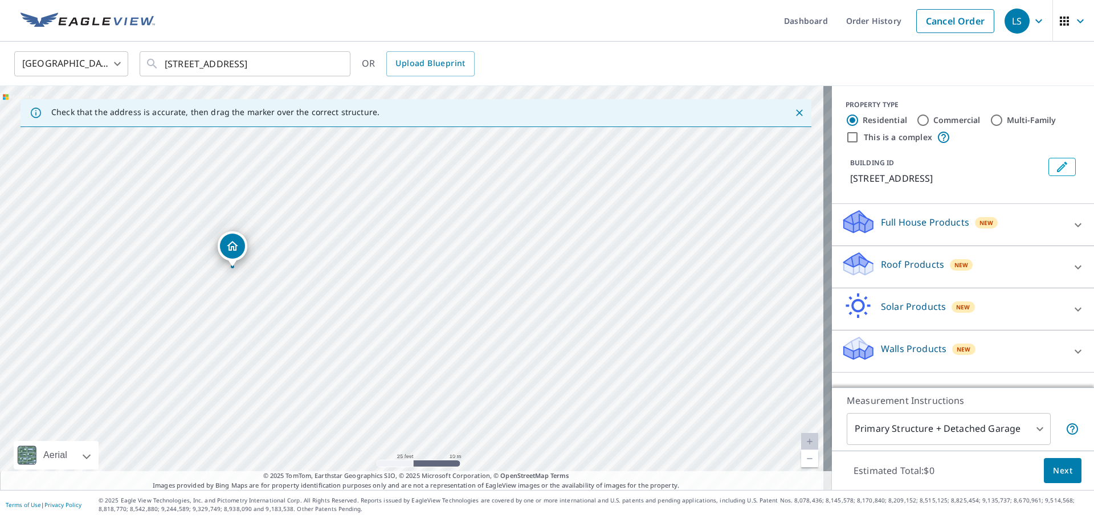
drag, startPoint x: 256, startPoint y: 255, endPoint x: 299, endPoint y: 291, distance: 55.5
click at [299, 291] on div "215 Redwood Ridge Bryson City, NC 28713" at bounding box center [416, 288] width 832 height 404
drag, startPoint x: 237, startPoint y: 249, endPoint x: 288, endPoint y: 196, distance: 73.4
click at [957, 262] on span "New" at bounding box center [962, 264] width 14 height 9
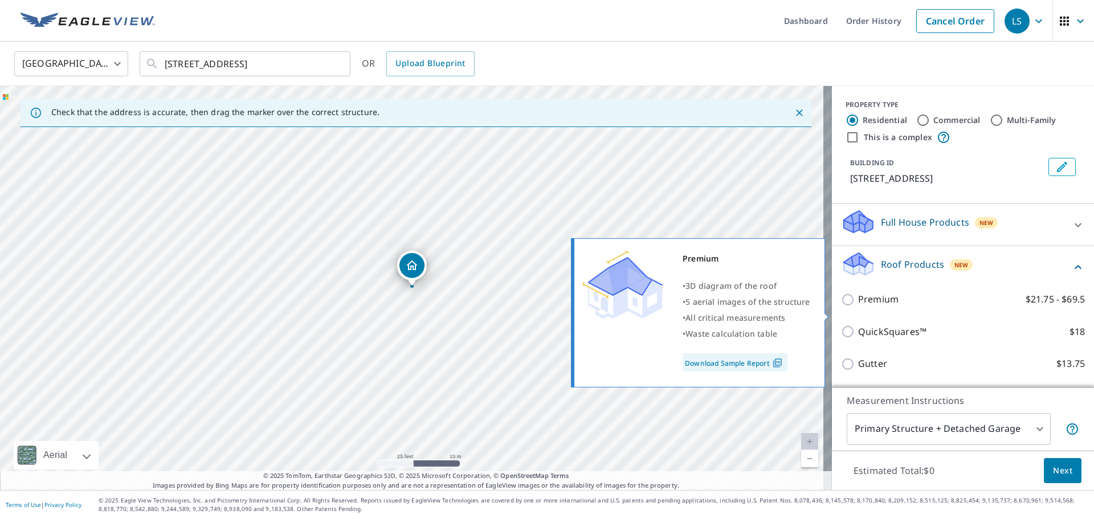
click at [882, 307] on p "Premium" at bounding box center [878, 299] width 40 height 14
click at [858, 307] on input "Premium $21.75 - $69.5" at bounding box center [849, 300] width 17 height 14
checkbox input "true"
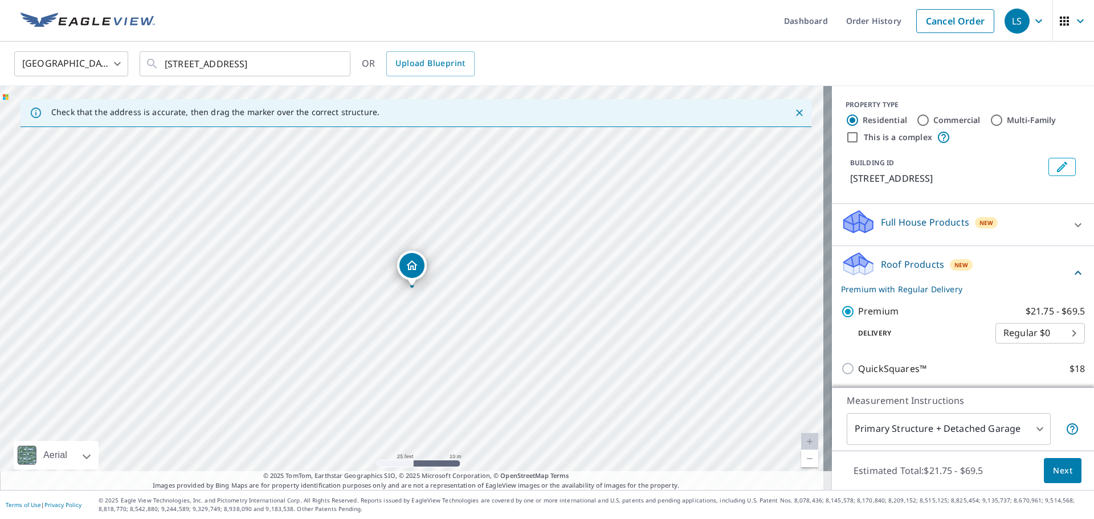
click at [994, 431] on body "LS LS Dashboard Order History Cancel Order LS United States US ​ 215 Redwood Ri…" at bounding box center [547, 259] width 1094 height 519
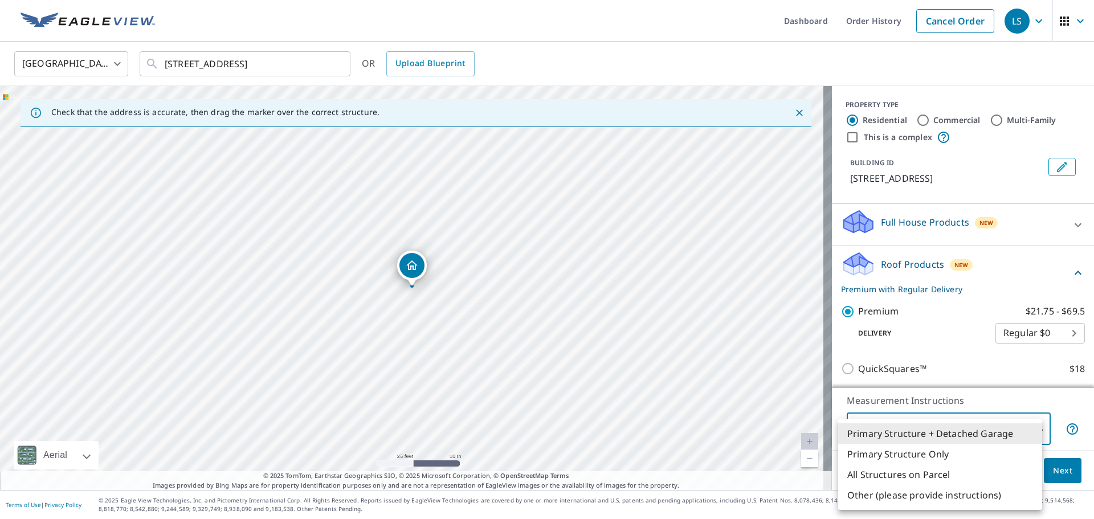
click at [946, 455] on li "Primary Structure Only" at bounding box center [940, 454] width 204 height 21
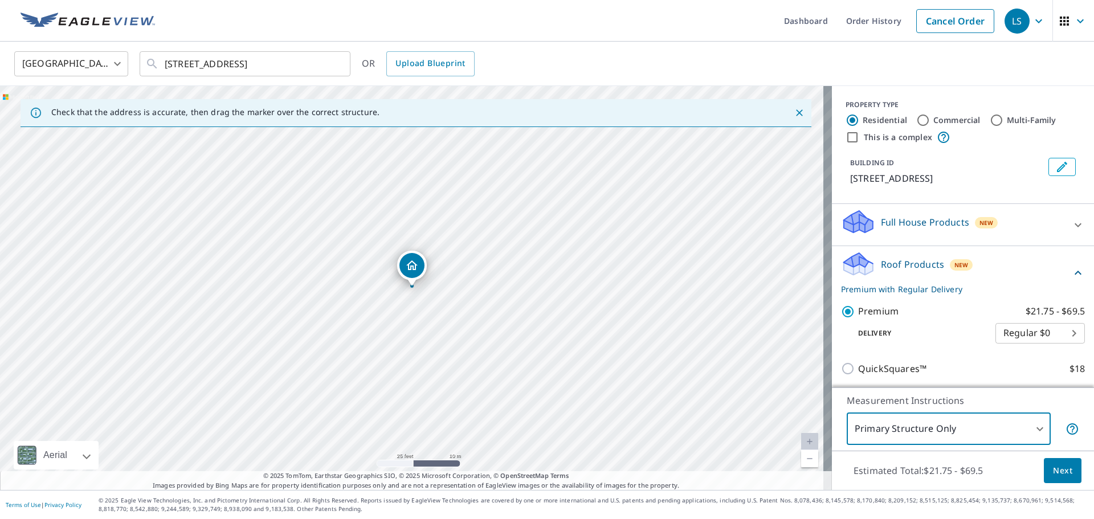
click at [964, 427] on body "LS LS Dashboard Order History Cancel Order LS United States US ​ 215 Redwood Ri…" at bounding box center [547, 259] width 1094 height 519
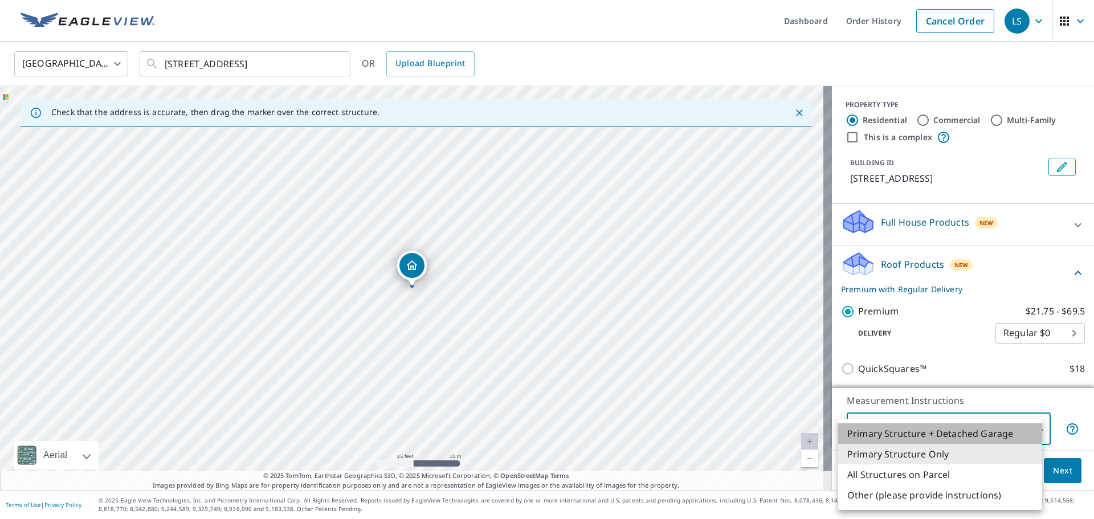
drag, startPoint x: 959, startPoint y: 437, endPoint x: 980, endPoint y: 439, distance: 21.8
click at [958, 437] on li "Primary Structure + Detached Garage" at bounding box center [940, 433] width 204 height 21
type input "1"
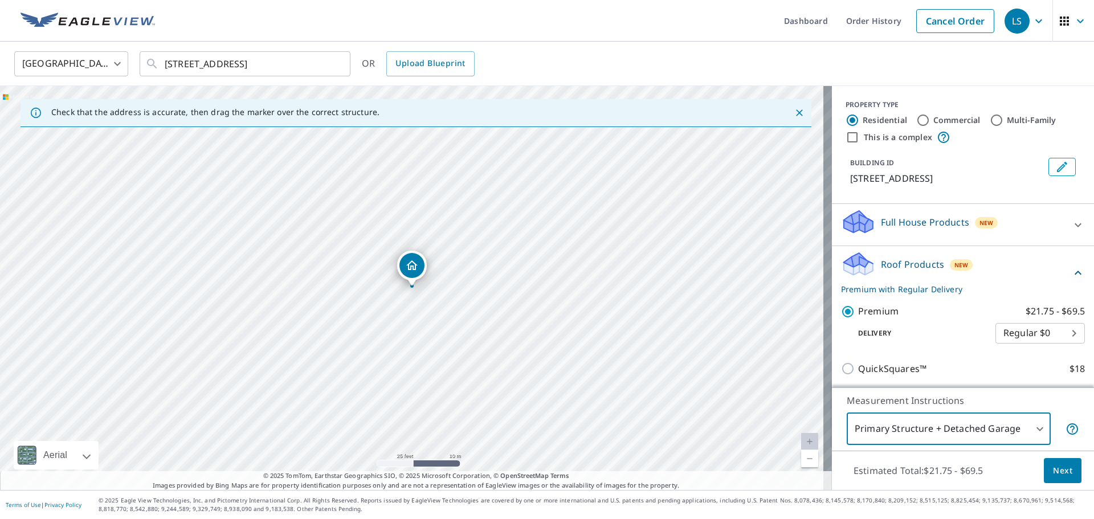
click at [1053, 471] on span "Next" at bounding box center [1062, 471] width 19 height 14
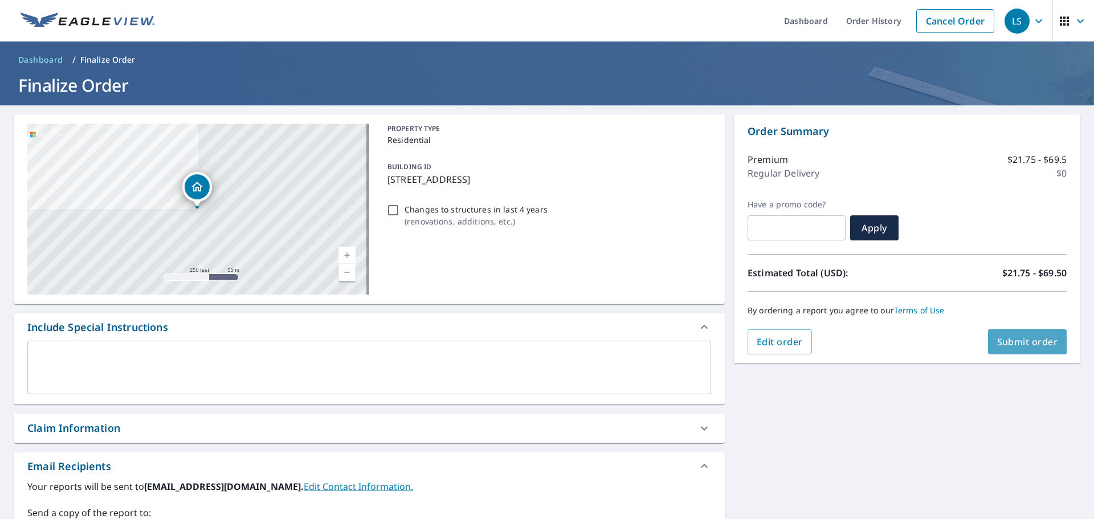
click at [1021, 337] on span "Submit order" at bounding box center [1027, 342] width 61 height 13
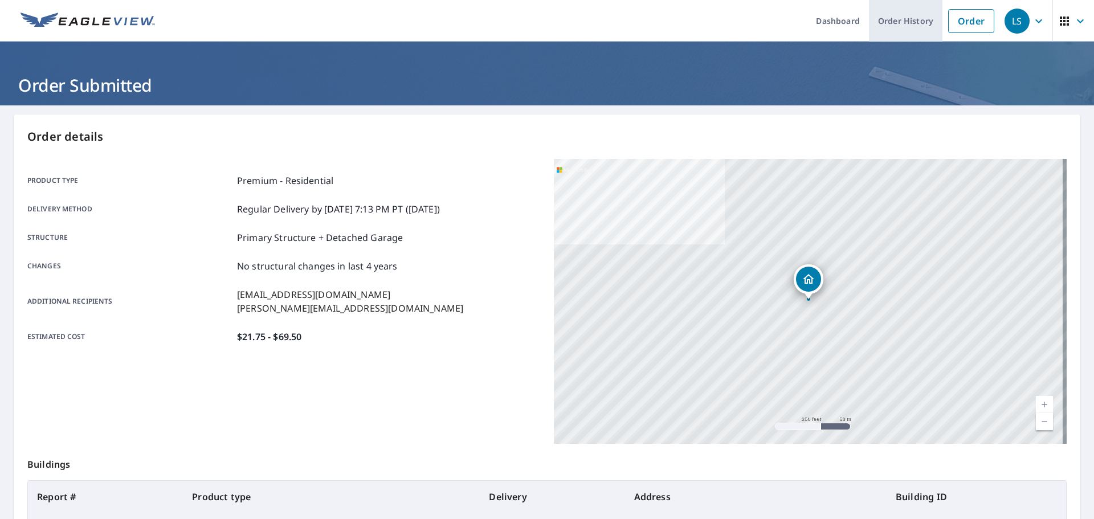
click at [920, 25] on link "Order History" at bounding box center [906, 21] width 74 height 42
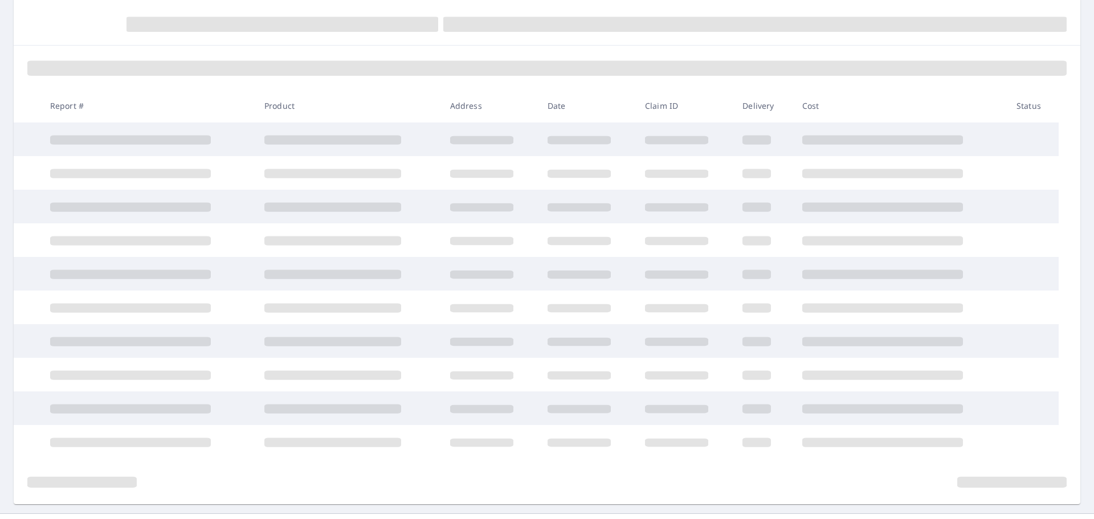
scroll to position [141, 0]
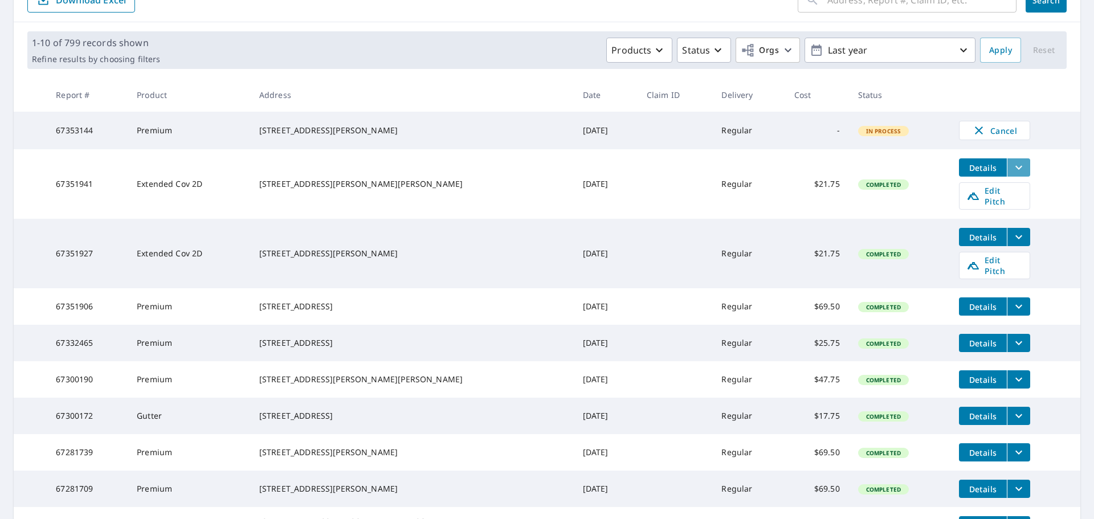
click at [1012, 173] on icon "filesDropdownBtn-67351941" at bounding box center [1019, 168] width 14 height 14
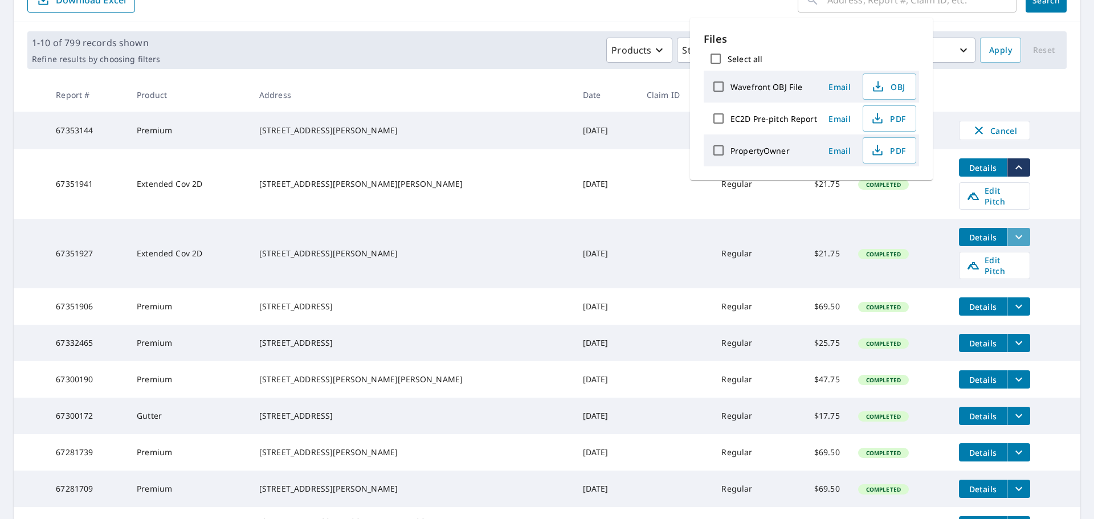
click at [1012, 230] on icon "filesDropdownBtn-67351927" at bounding box center [1019, 237] width 14 height 14
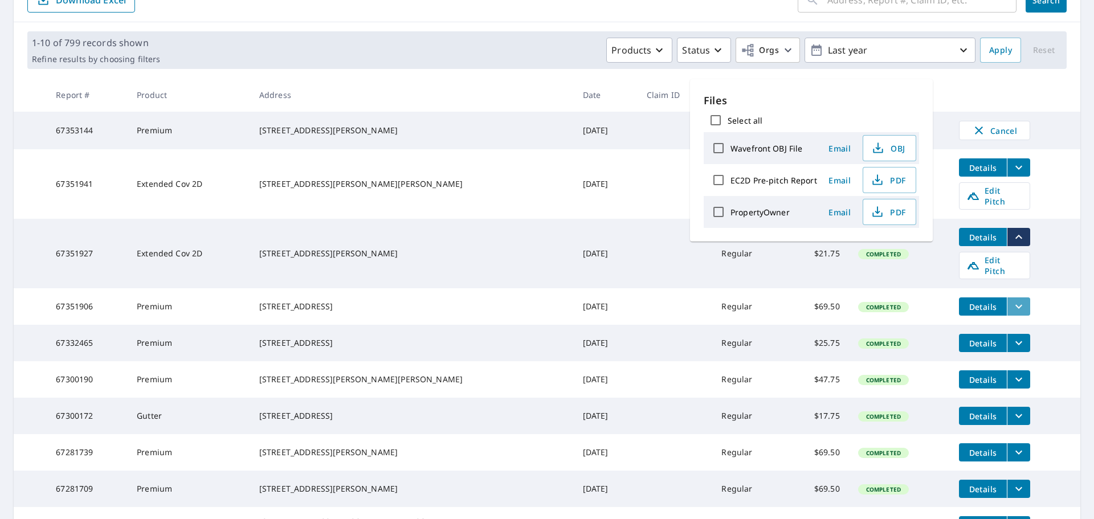
click at [1012, 300] on icon "filesDropdownBtn-67351906" at bounding box center [1019, 307] width 14 height 14
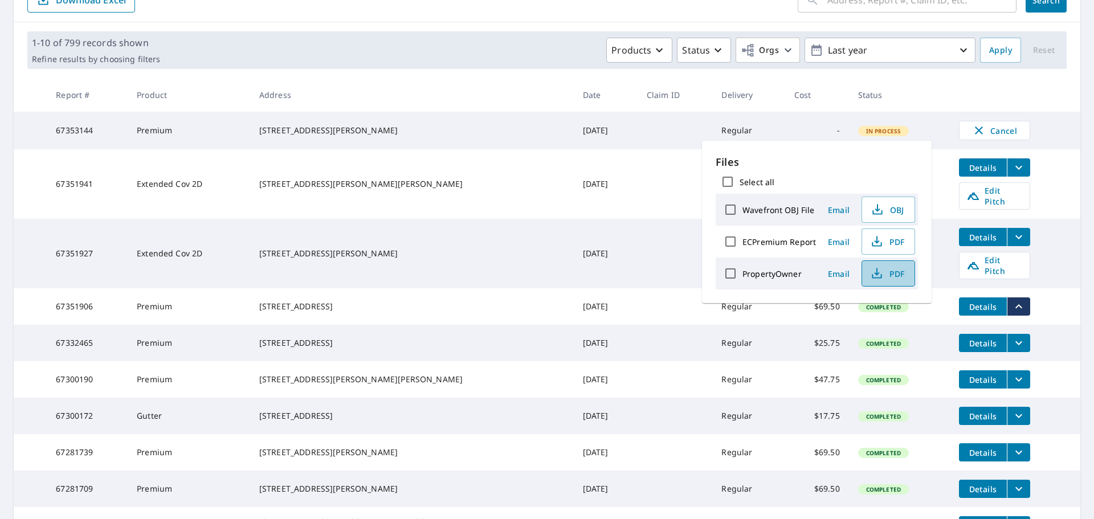
click at [894, 268] on span "PDF" at bounding box center [887, 274] width 36 height 14
click at [877, 240] on icon "button" at bounding box center [877, 242] width 14 height 14
click at [1030, 156] on td "Details Edit Pitch" at bounding box center [1015, 184] width 131 height 70
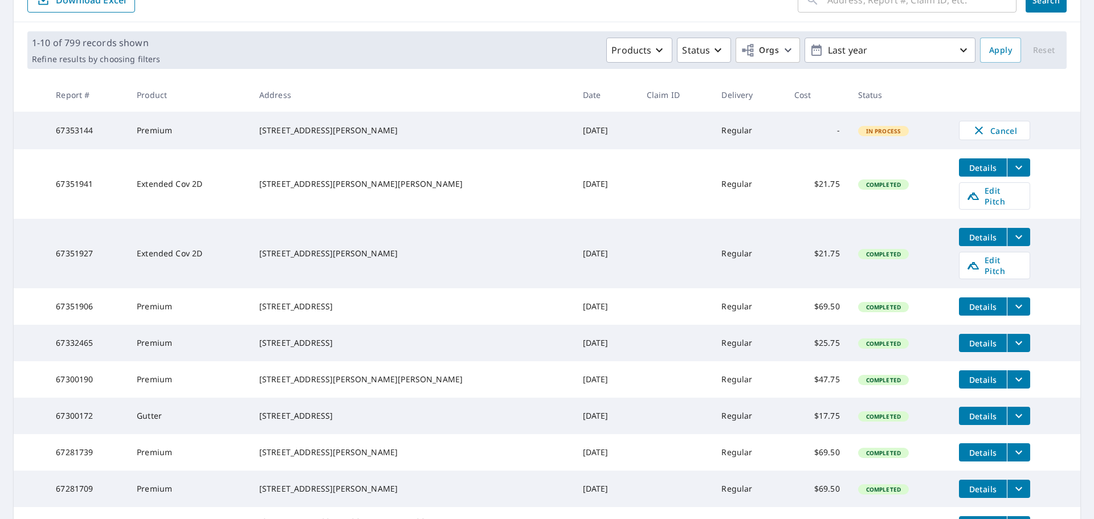
click at [1012, 230] on icon "filesDropdownBtn-67351927" at bounding box center [1019, 237] width 14 height 14
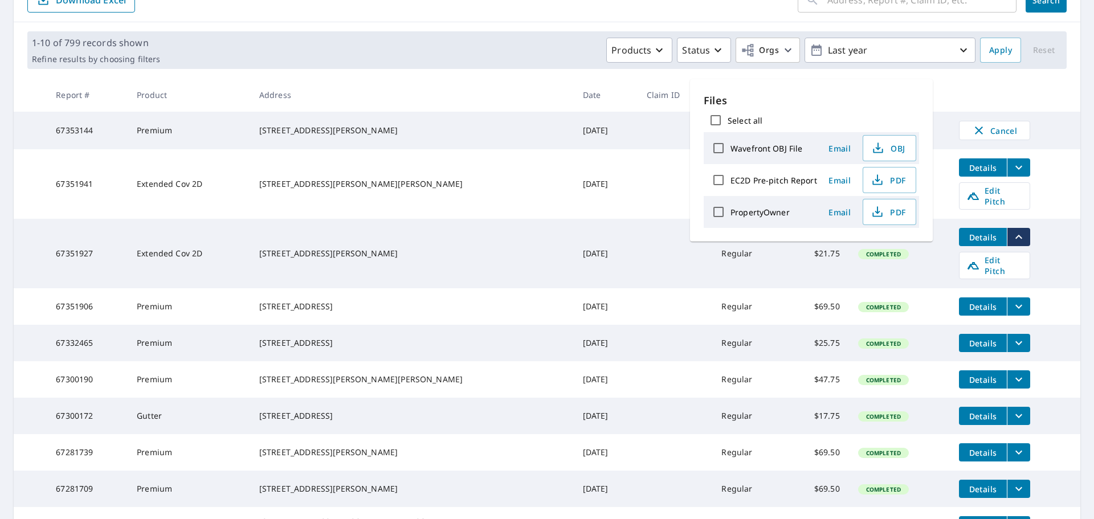
click at [714, 175] on input "EC2D Pre-pitch Report" at bounding box center [719, 180] width 24 height 24
checkbox input "true"
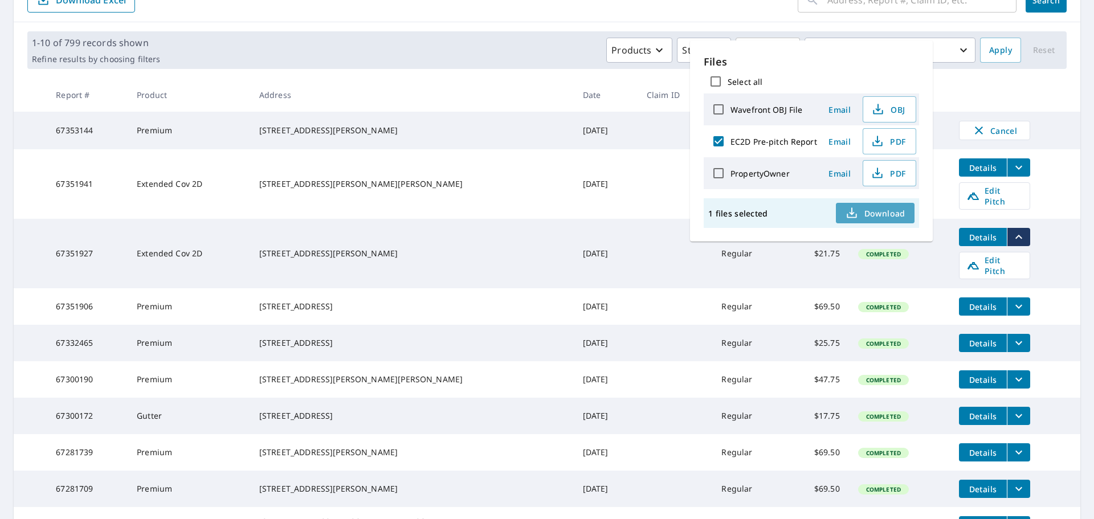
click at [860, 210] on span "Download" at bounding box center [875, 213] width 60 height 14
click at [638, 164] on td at bounding box center [675, 184] width 75 height 70
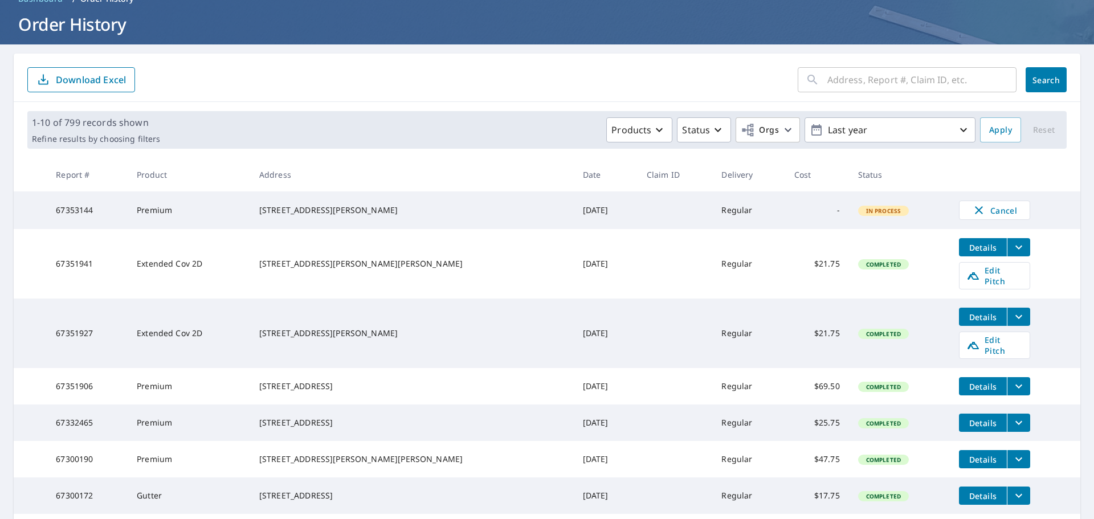
scroll to position [0, 0]
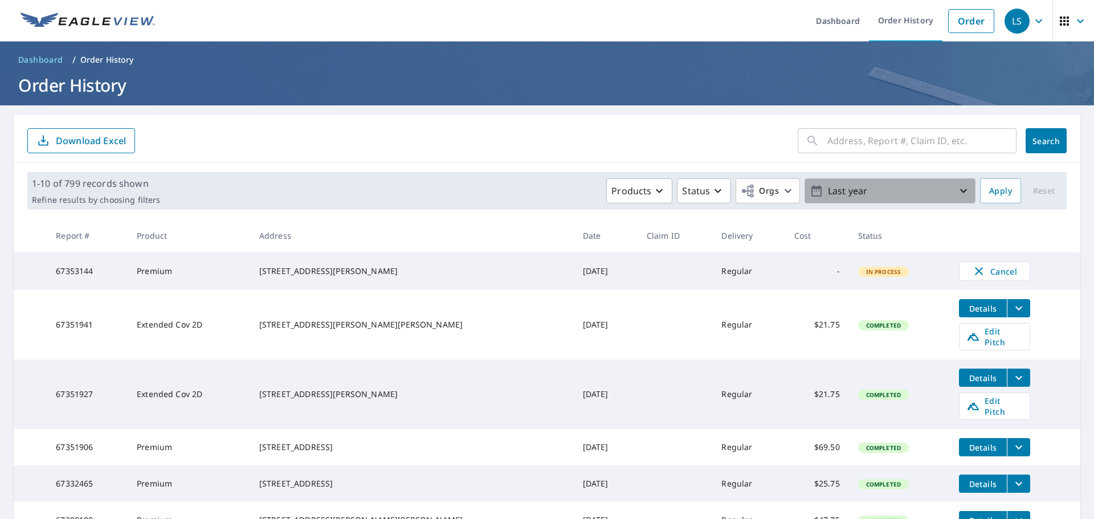
click at [888, 192] on p "Last year" at bounding box center [890, 191] width 133 height 20
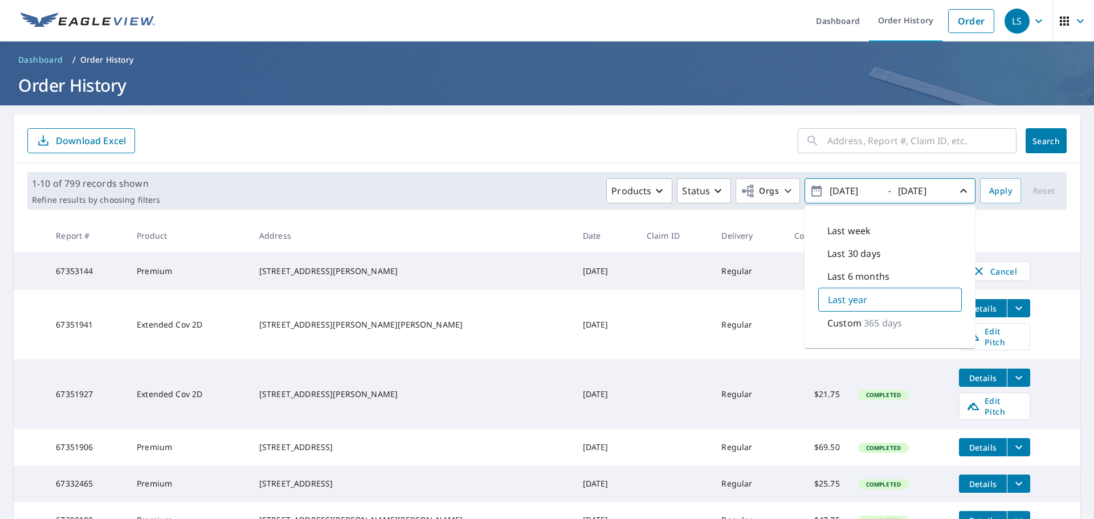
click at [672, 153] on form "​ Search Download Excel" at bounding box center [547, 140] width 1040 height 25
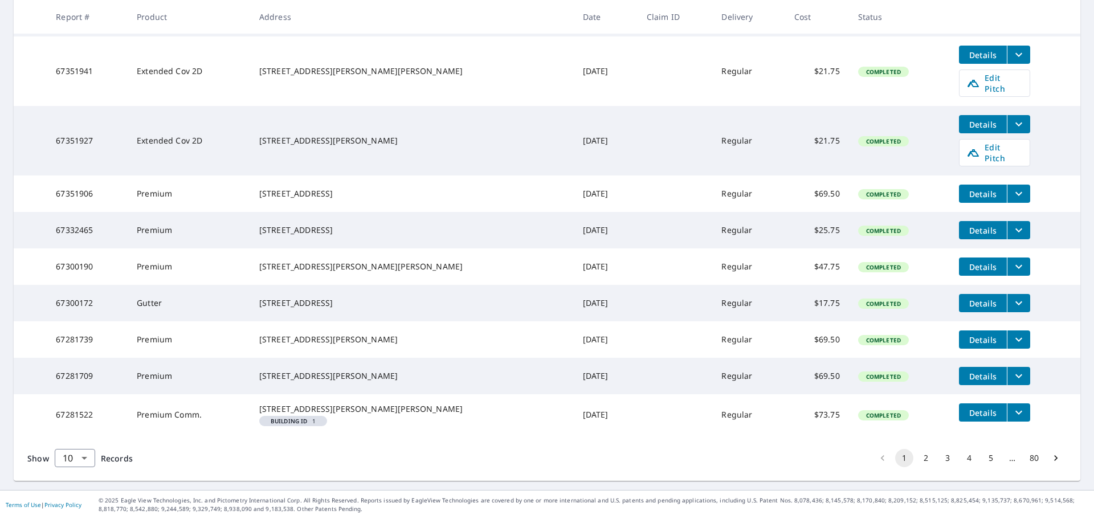
scroll to position [280, 0]
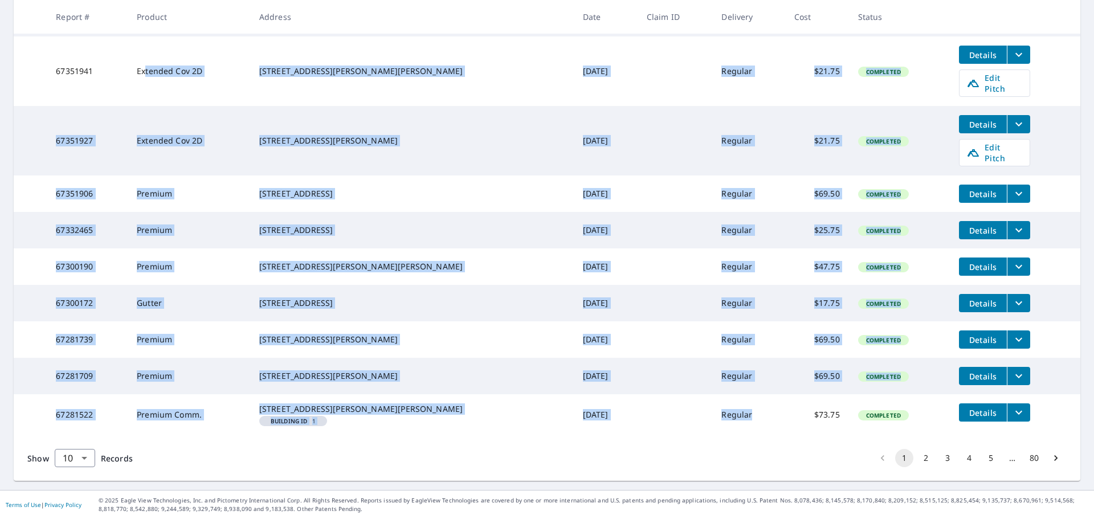
drag, startPoint x: 689, startPoint y: 416, endPoint x: 158, endPoint y: 46, distance: 646.4
click at [158, 46] on tbody "67353144 Premium [STREET_ADDRESS][PERSON_NAME] [DATE] Regular - In Process Canc…" at bounding box center [547, 217] width 1067 height 437
click at [362, 188] on div "[STREET_ADDRESS]" at bounding box center [411, 193] width 305 height 11
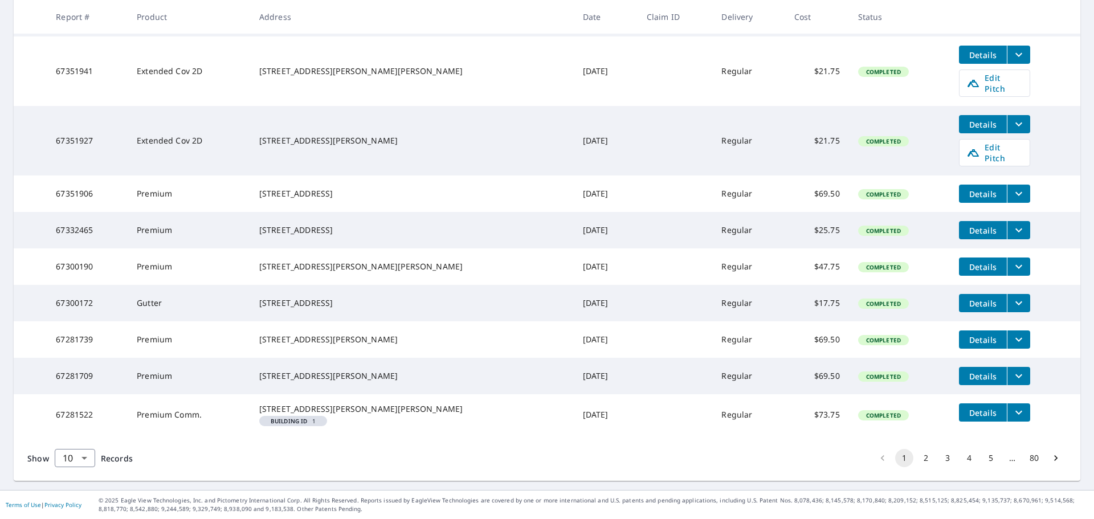
click at [362, 188] on div "[STREET_ADDRESS]" at bounding box center [411, 193] width 305 height 11
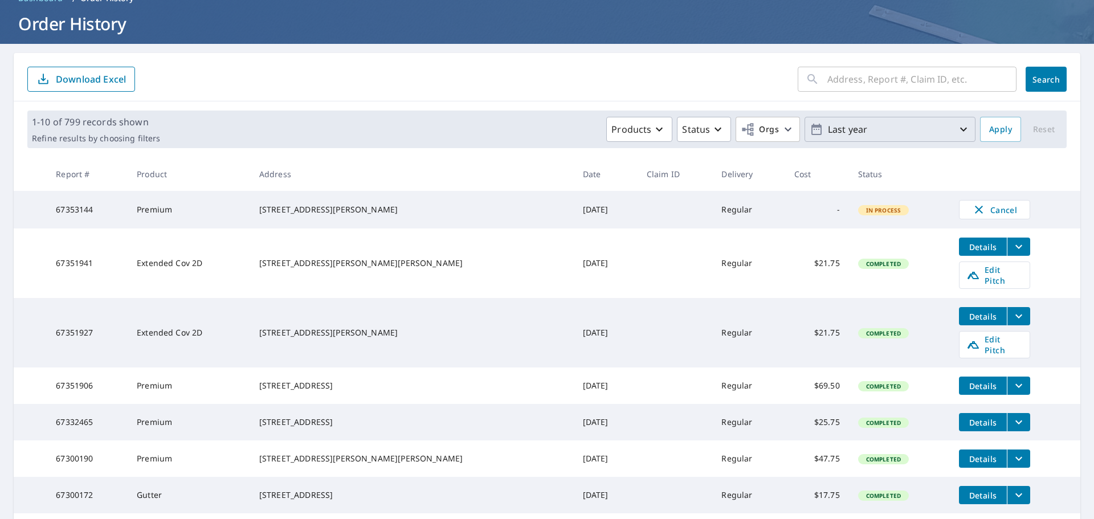
scroll to position [52, 0]
